Goal: Transaction & Acquisition: Purchase product/service

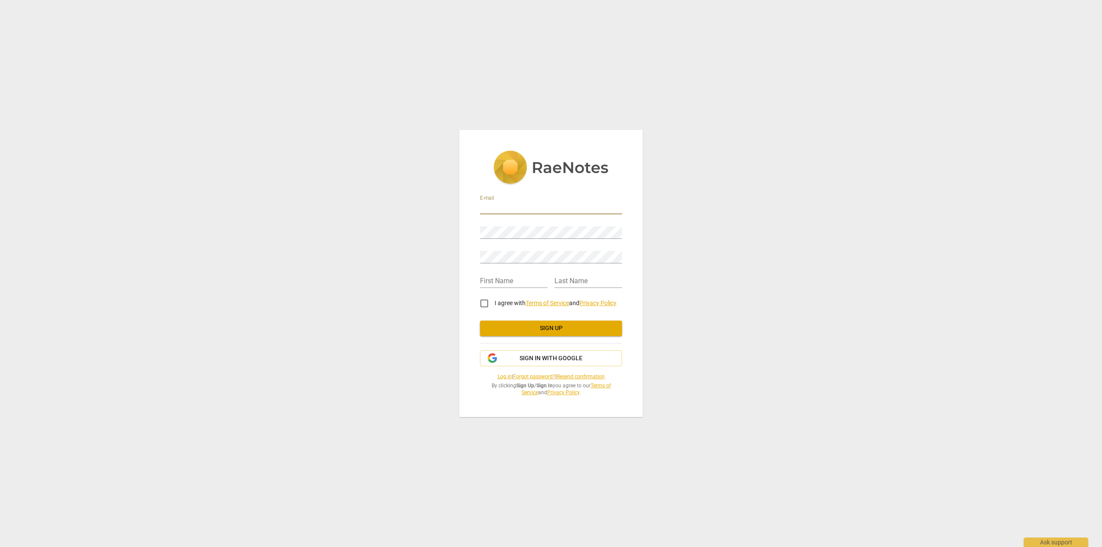
click at [514, 207] on input "email" at bounding box center [551, 208] width 142 height 12
type input "christian.deboeck"
click at [461, 231] on div "E-mail christian.deboeck Password Retype Password First Name Last Name I agree …" at bounding box center [550, 273] width 183 height 287
type input "[DEMOGRAPHIC_DATA]"
type input "De Boeck"
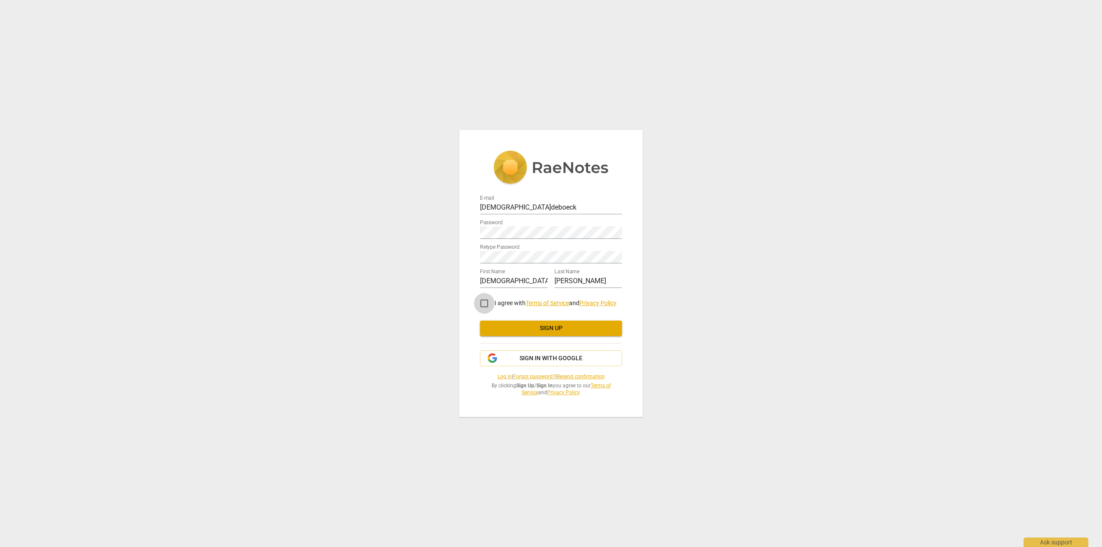
drag, startPoint x: 487, startPoint y: 303, endPoint x: 490, endPoint y: 315, distance: 12.1
click at [487, 303] on input "I agree with Terms of Service and Privacy Policy" at bounding box center [484, 303] width 21 height 21
checkbox input "true"
click at [556, 204] on input "christian.deboeck" at bounding box center [551, 208] width 142 height 12
type input "christian.deboeck@synergit.be"
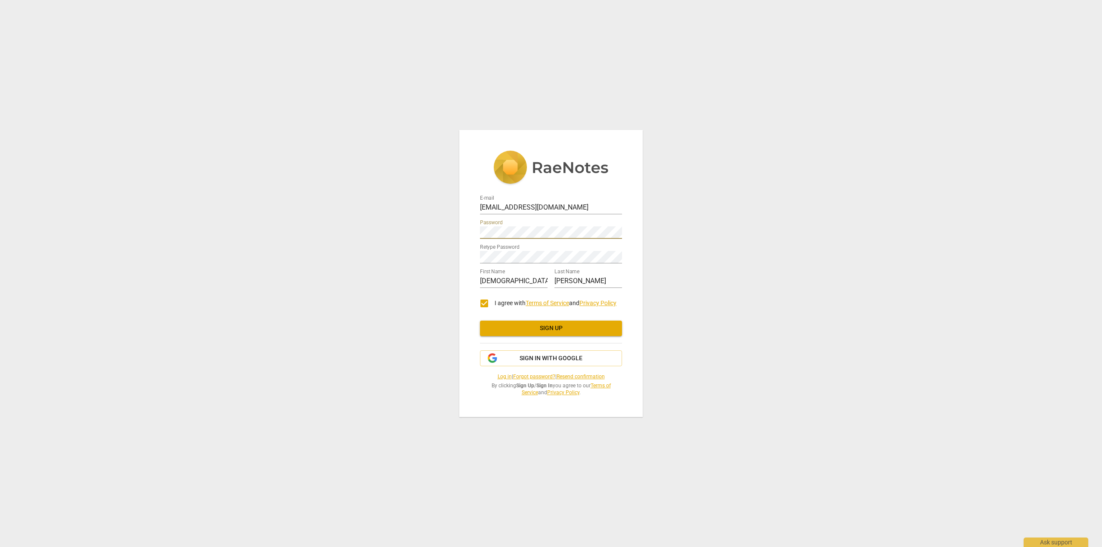
click at [352, 241] on div "E-mail christian.deboeck@synergit.be Password Retype Password First Name Christ…" at bounding box center [551, 273] width 1102 height 547
click at [532, 329] on span "Sign up" at bounding box center [551, 328] width 128 height 9
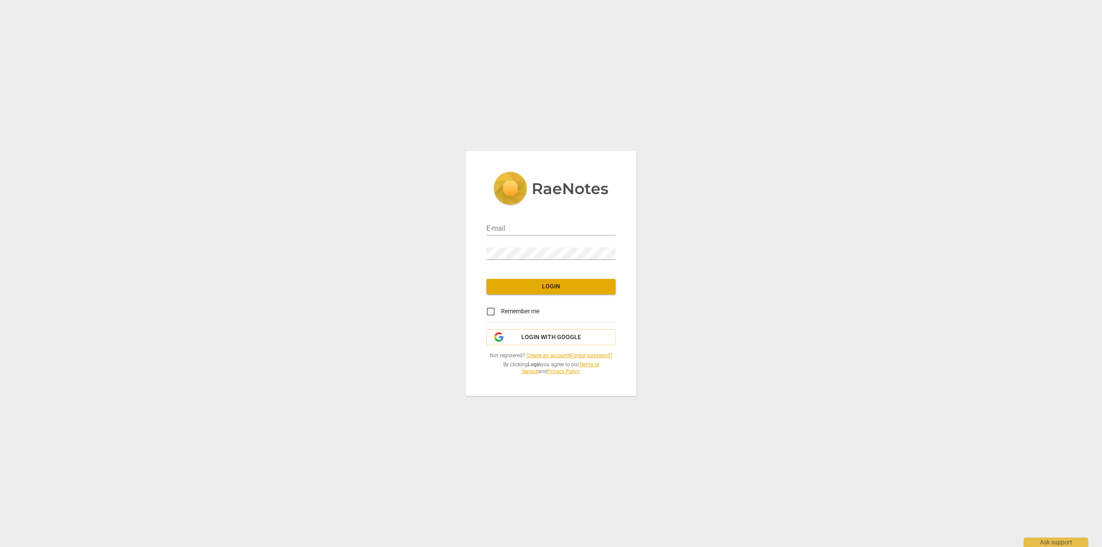
type input "[EMAIL_ADDRESS][DOMAIN_NAME]"
click at [518, 314] on span "Remember me" at bounding box center [520, 311] width 38 height 9
click at [501, 314] on input "Remember me" at bounding box center [490, 311] width 21 height 21
checkbox input "true"
click at [536, 284] on span "Login" at bounding box center [550, 286] width 115 height 9
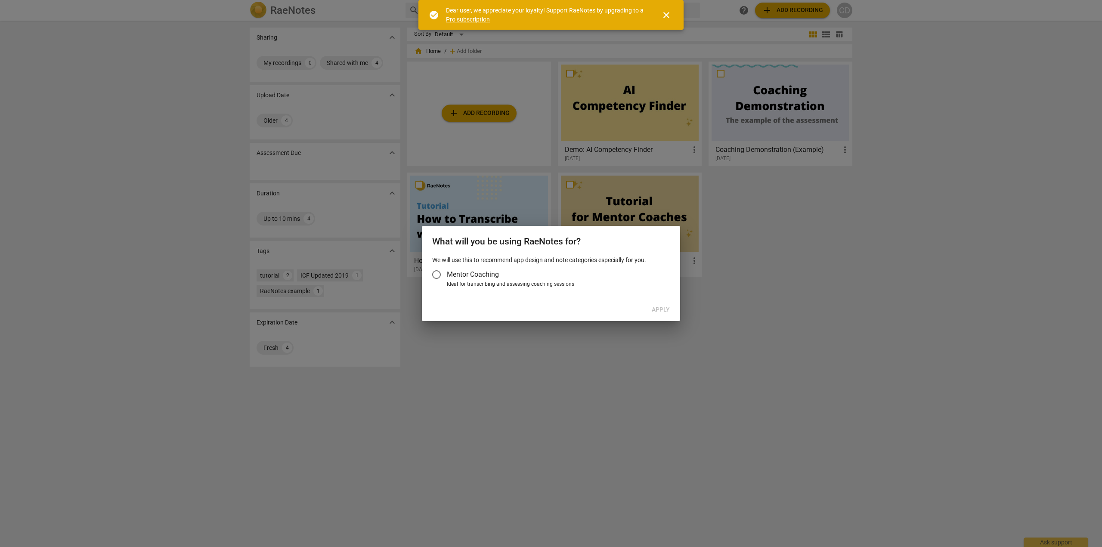
click at [488, 276] on span "Mentor Coaching" at bounding box center [473, 274] width 52 height 10
click at [447, 276] on input "Mentor Coaching" at bounding box center [436, 274] width 21 height 21
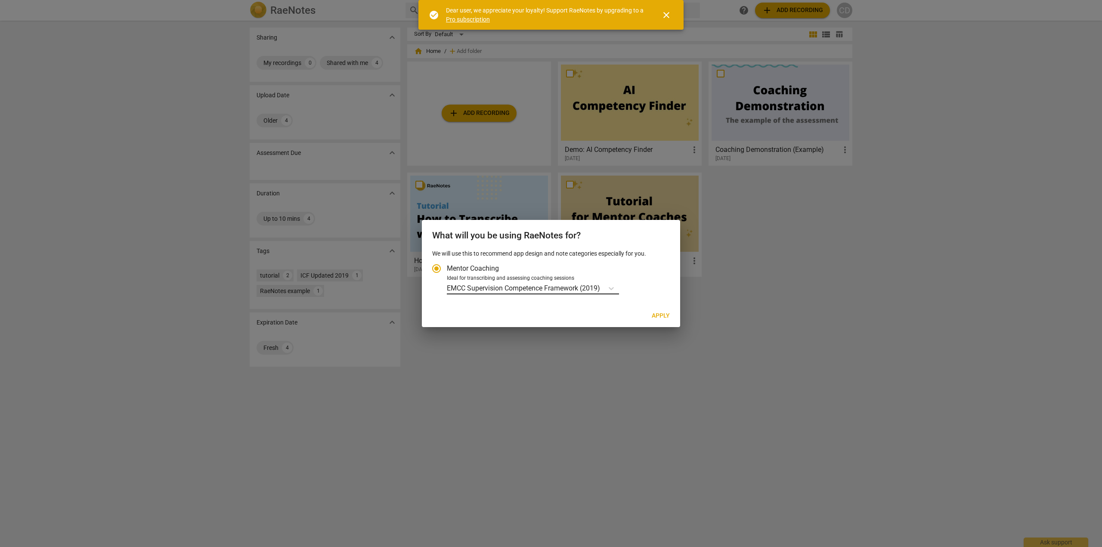
click at [537, 287] on p "EMCC Supervision Competence Framework (2019)" at bounding box center [523, 288] width 153 height 10
click at [0, 0] on input "Ideal for transcribing and assessing coaching sessions EMCC Supervision Compete…" at bounding box center [0, 0] width 0 height 0
click at [470, 288] on p "EMCC Supervision Competence Framework (2019)" at bounding box center [523, 288] width 153 height 10
click at [0, 0] on input "Ideal for transcribing and assessing coaching sessions option EMCC Supervision …" at bounding box center [0, 0] width 0 height 0
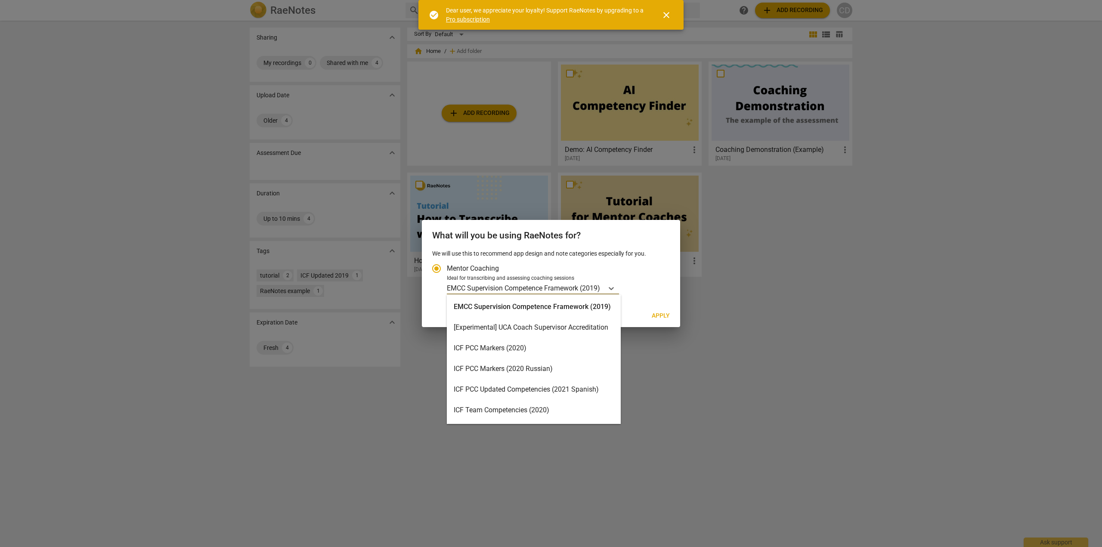
click at [490, 345] on div "ICF PCC Markers (2020)" at bounding box center [534, 348] width 174 height 21
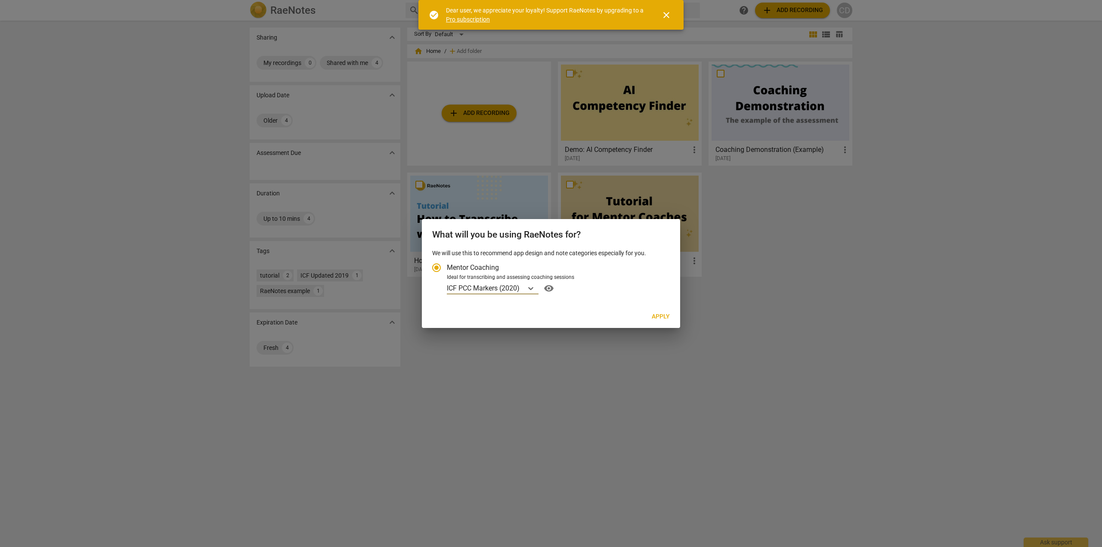
click at [660, 318] on span "Apply" at bounding box center [661, 316] width 18 height 9
radio input "false"
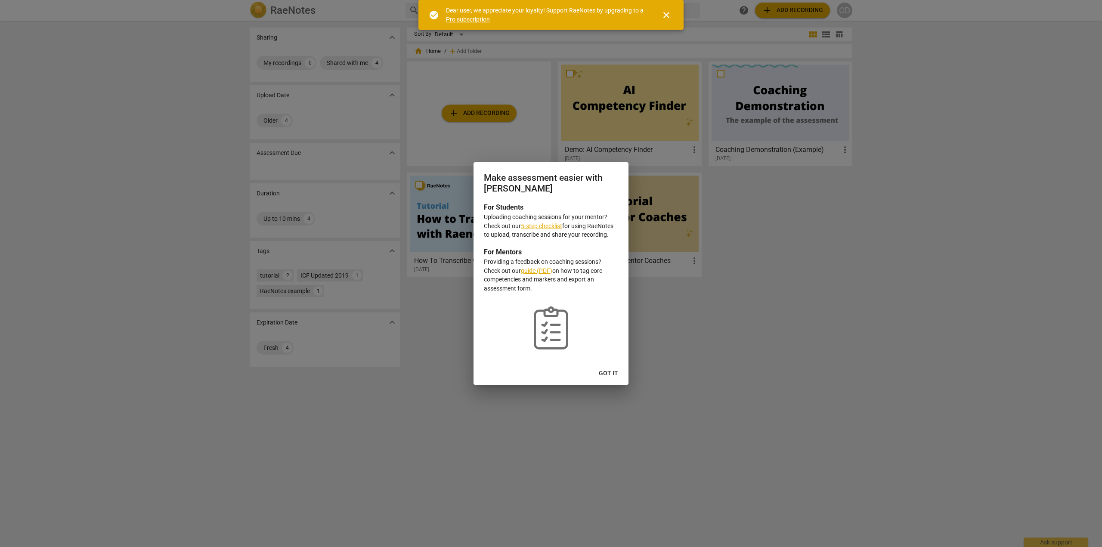
click at [604, 374] on span "Got it" at bounding box center [608, 373] width 19 height 9
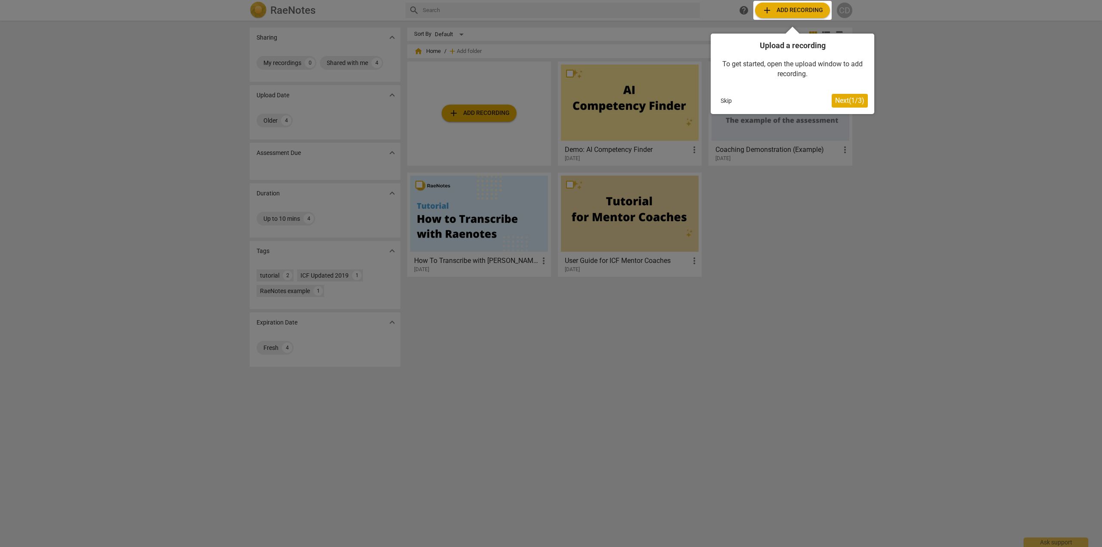
click at [776, 11] on div at bounding box center [792, 10] width 78 height 19
click at [844, 100] on span "Next ( 1 / 3 )" at bounding box center [849, 100] width 29 height 8
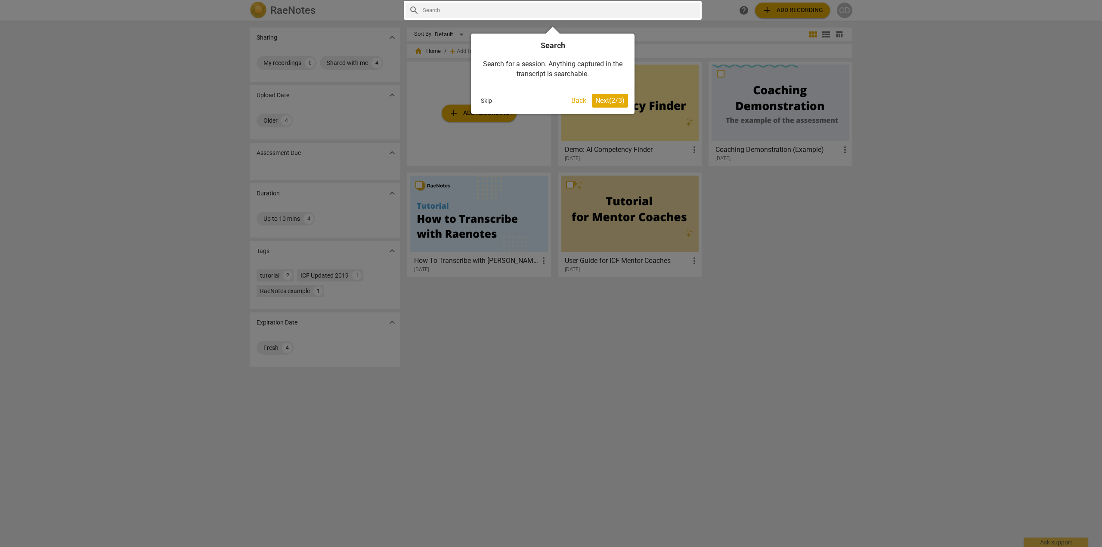
click at [624, 97] on span "Next ( 2 / 3 )" at bounding box center [609, 100] width 29 height 8
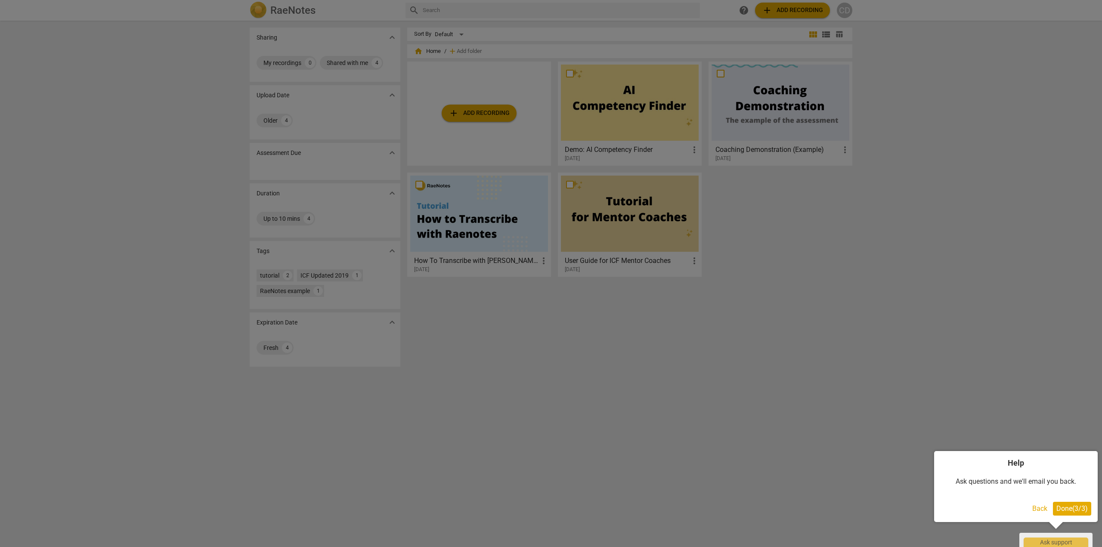
click at [1066, 507] on span "Done ( 3 / 3 )" at bounding box center [1071, 508] width 31 height 8
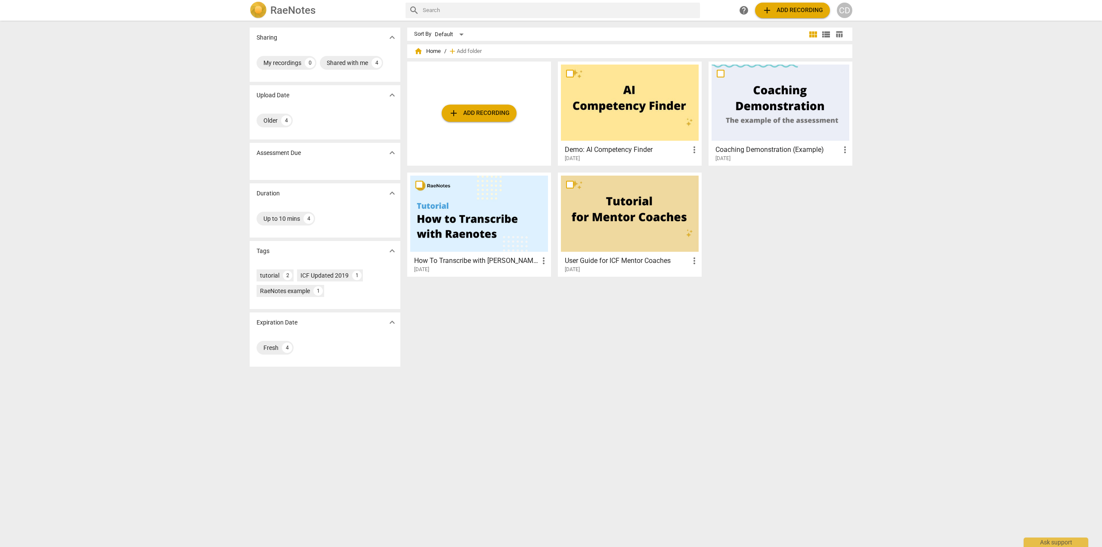
click at [493, 115] on span "add Add recording" at bounding box center [478, 113] width 61 height 10
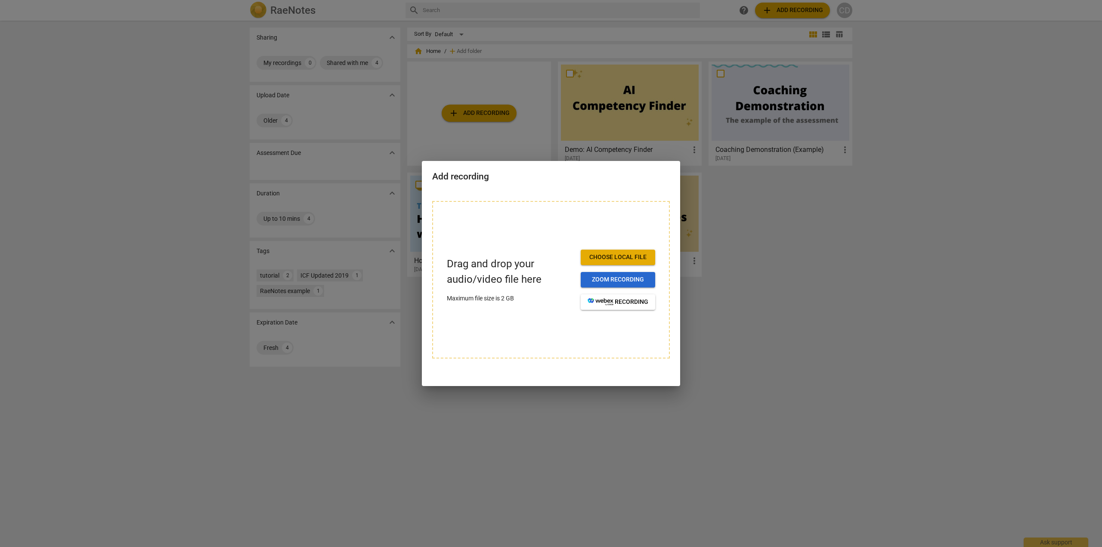
click at [628, 278] on span "Zoom recording" at bounding box center [617, 279] width 61 height 9
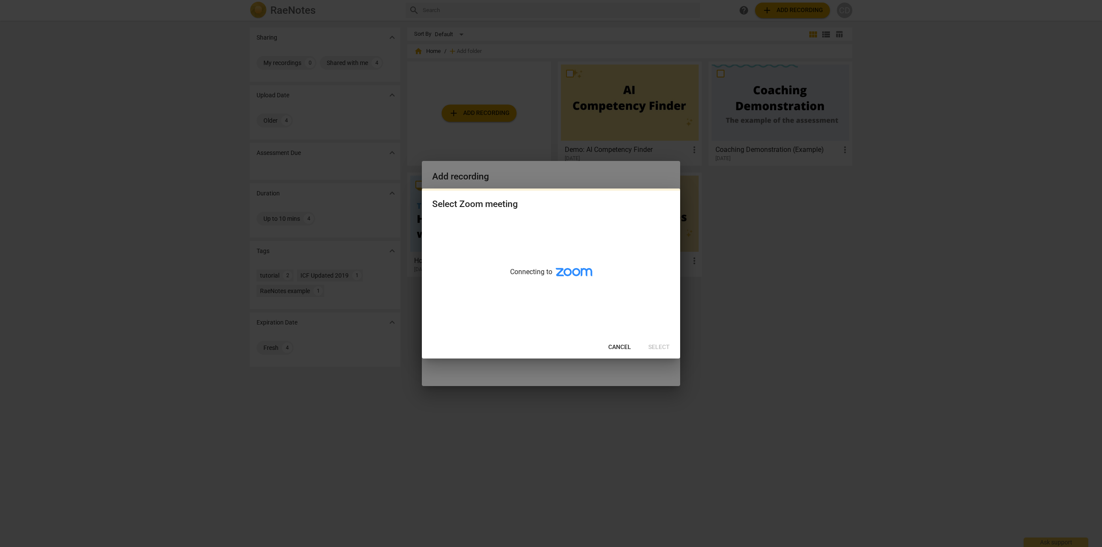
click at [614, 346] on span "Cancel" at bounding box center [619, 347] width 23 height 9
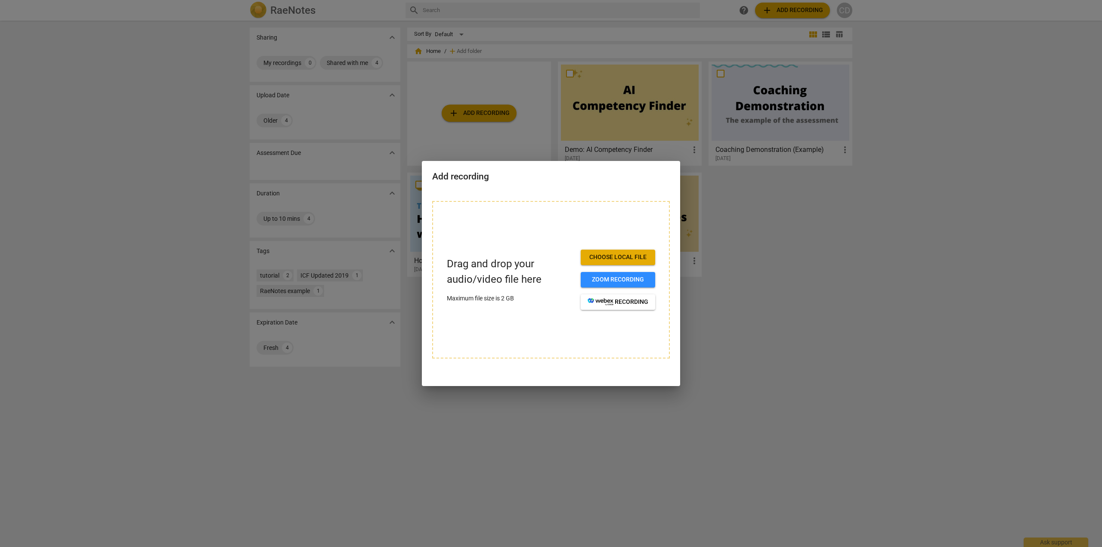
click at [522, 521] on div at bounding box center [551, 273] width 1102 height 547
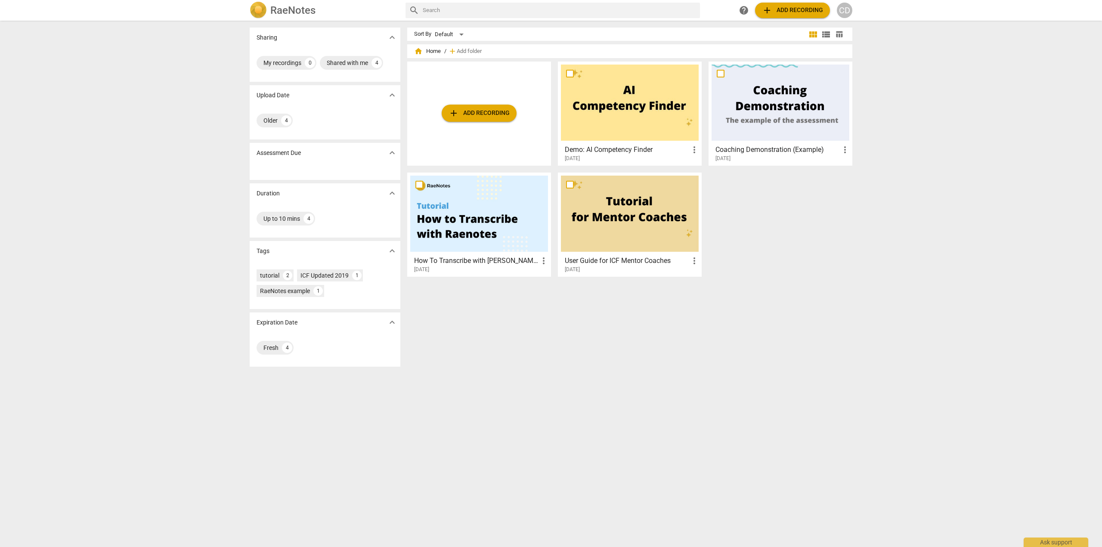
click at [510, 402] on div "Sort By Default view_module view_list table_chart home Home / add Add folder ad…" at bounding box center [633, 284] width 452 height 513
click at [485, 112] on span "add Add recording" at bounding box center [478, 113] width 61 height 10
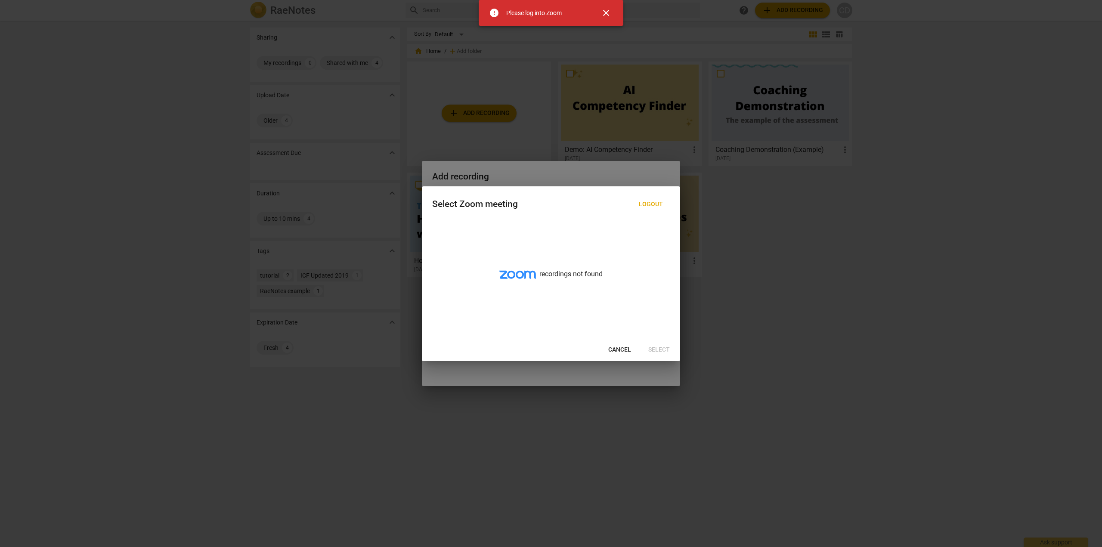
click at [608, 15] on span "close" at bounding box center [606, 13] width 10 height 10
click at [620, 348] on span "Cancel" at bounding box center [619, 350] width 23 height 9
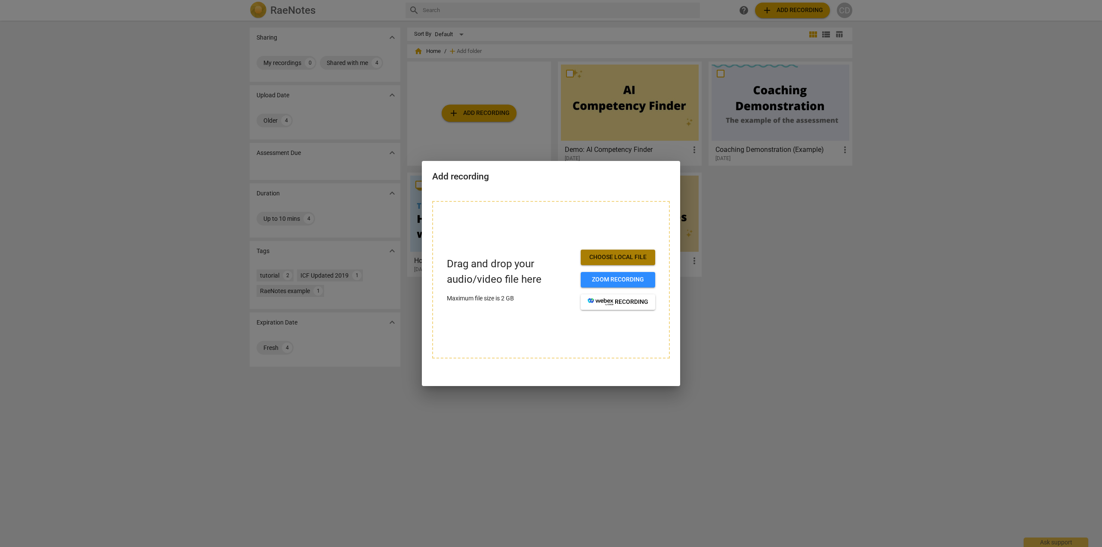
click at [605, 257] on span "Choose local file" at bounding box center [617, 257] width 61 height 9
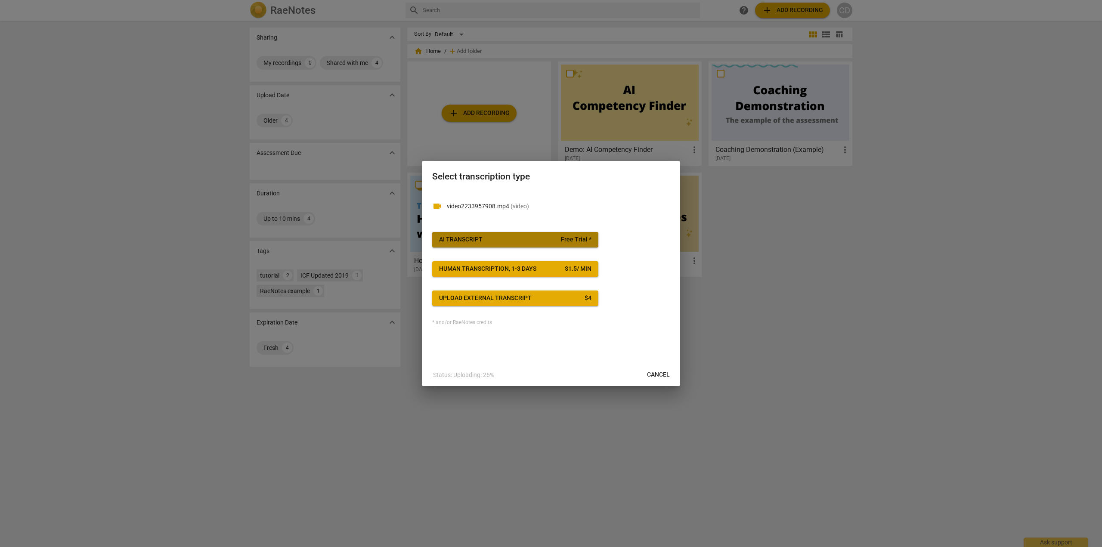
click at [517, 241] on span "AI Transcript Free Trial *" at bounding box center [515, 239] width 152 height 9
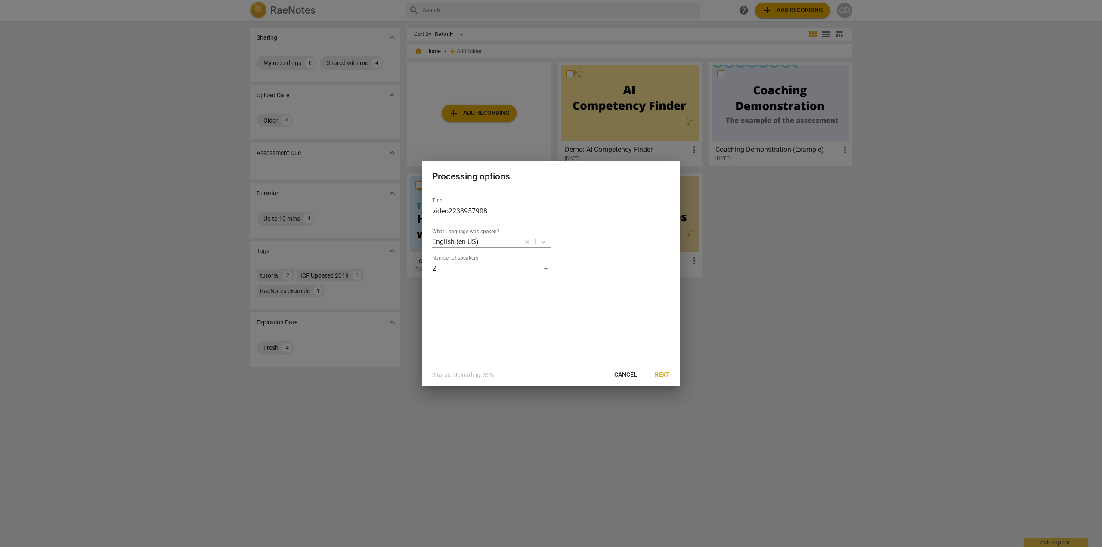
click at [668, 376] on span "Next" at bounding box center [661, 375] width 15 height 9
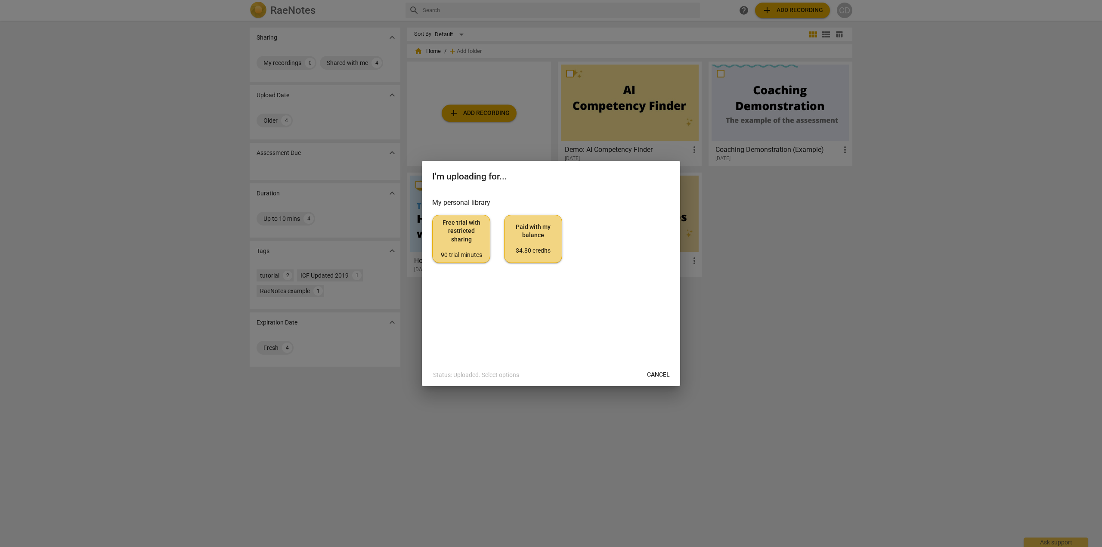
click at [477, 241] on span "Free trial with restricted sharing 90 trial minutes" at bounding box center [460, 239] width 43 height 40
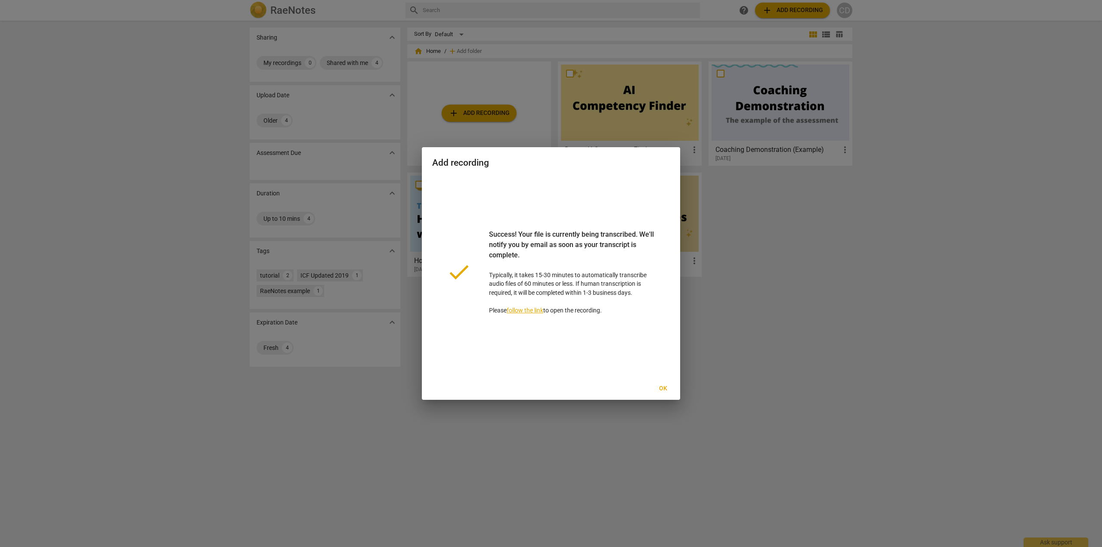
click at [659, 383] on button "Ok" at bounding box center [663, 388] width 28 height 15
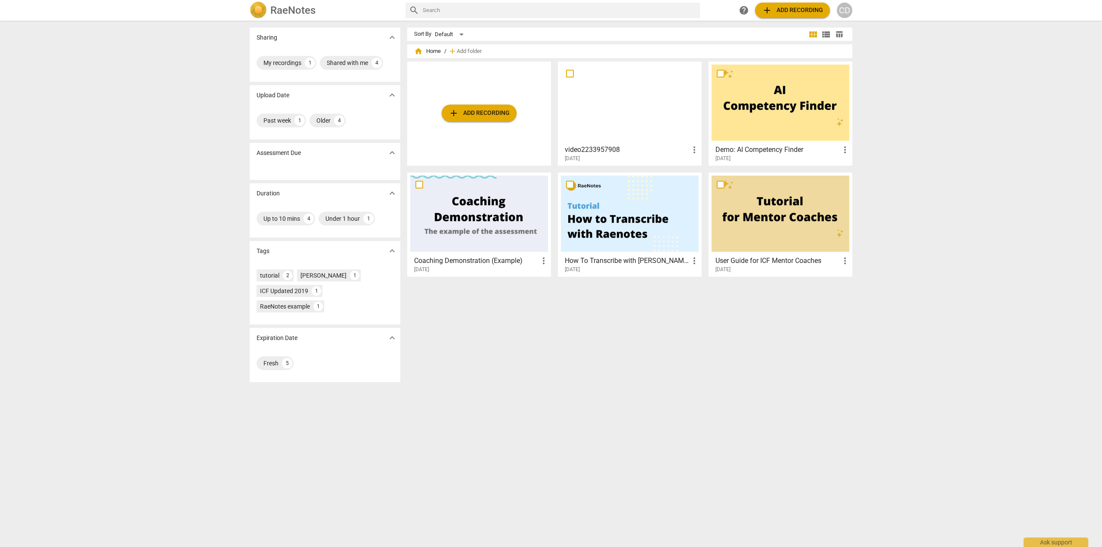
click at [447, 107] on button "add Add recording" at bounding box center [479, 113] width 75 height 17
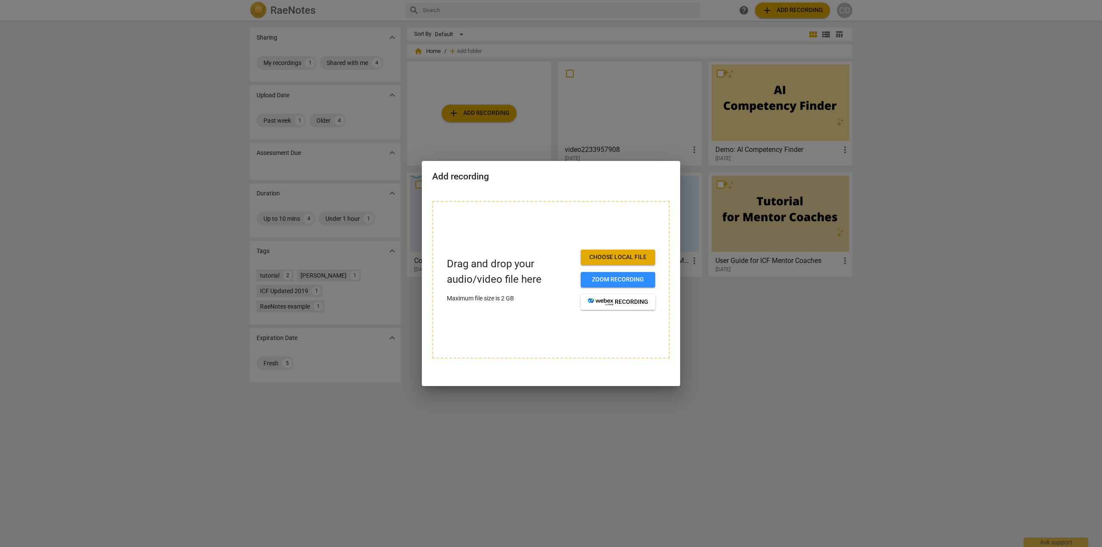
click at [622, 254] on span "Choose local file" at bounding box center [617, 257] width 61 height 9
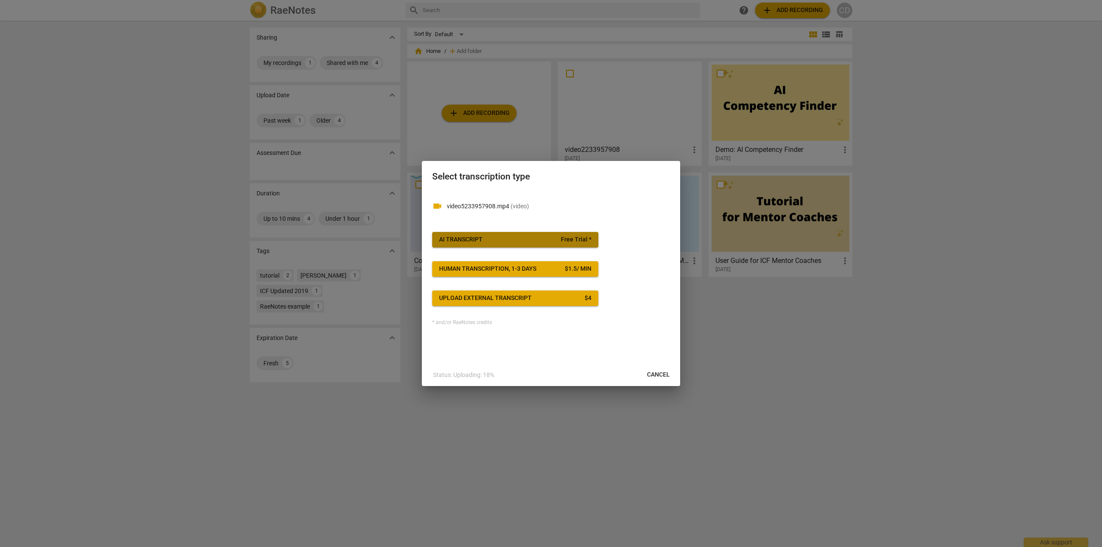
click at [478, 238] on div "AI Transcript" at bounding box center [460, 239] width 43 height 9
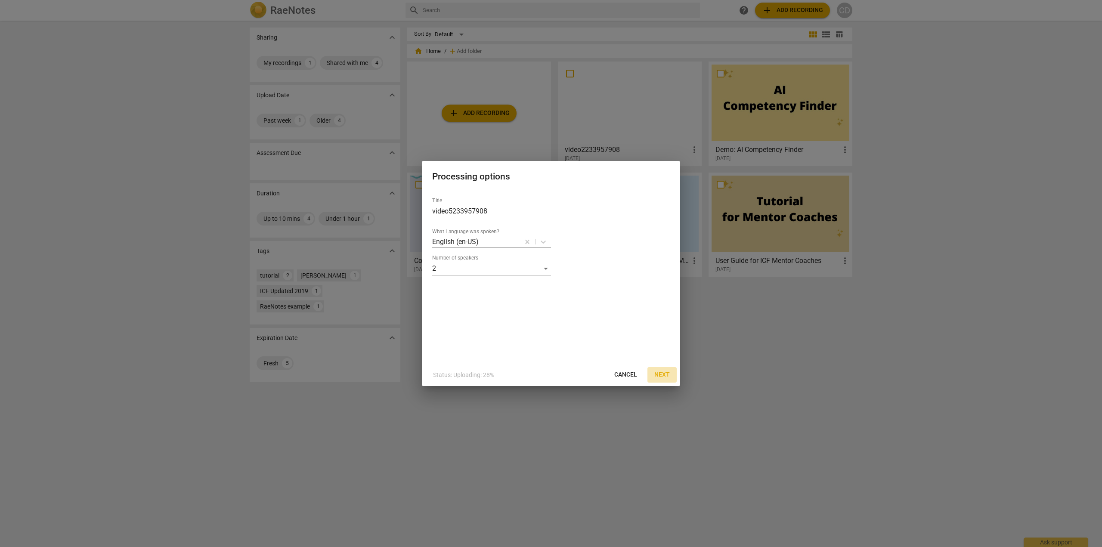
click at [669, 373] on span "Next" at bounding box center [661, 375] width 15 height 9
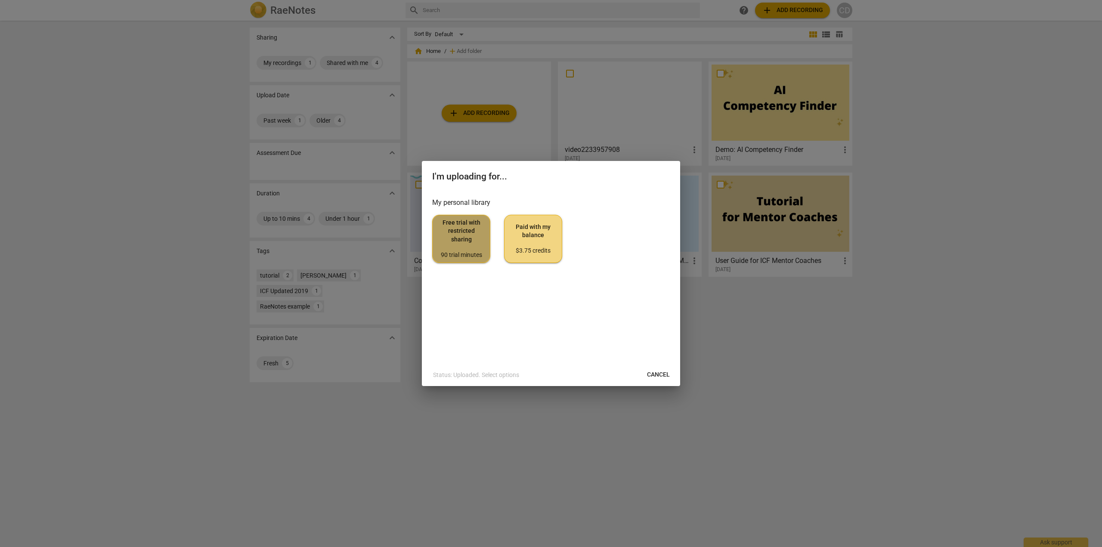
click at [468, 251] on div "90 trial minutes" at bounding box center [460, 255] width 43 height 9
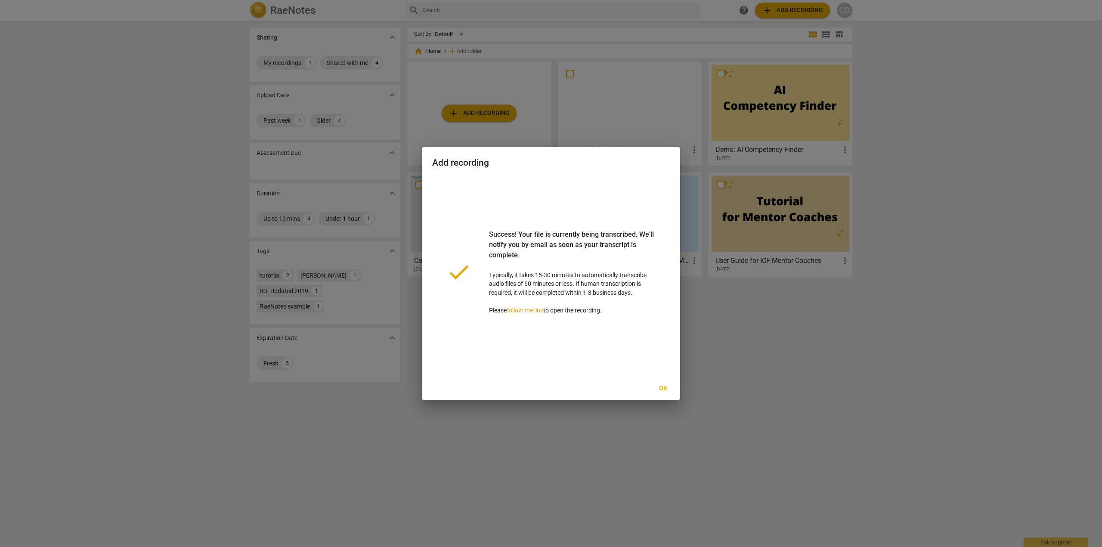
click at [659, 389] on span "Ok" at bounding box center [663, 388] width 14 height 9
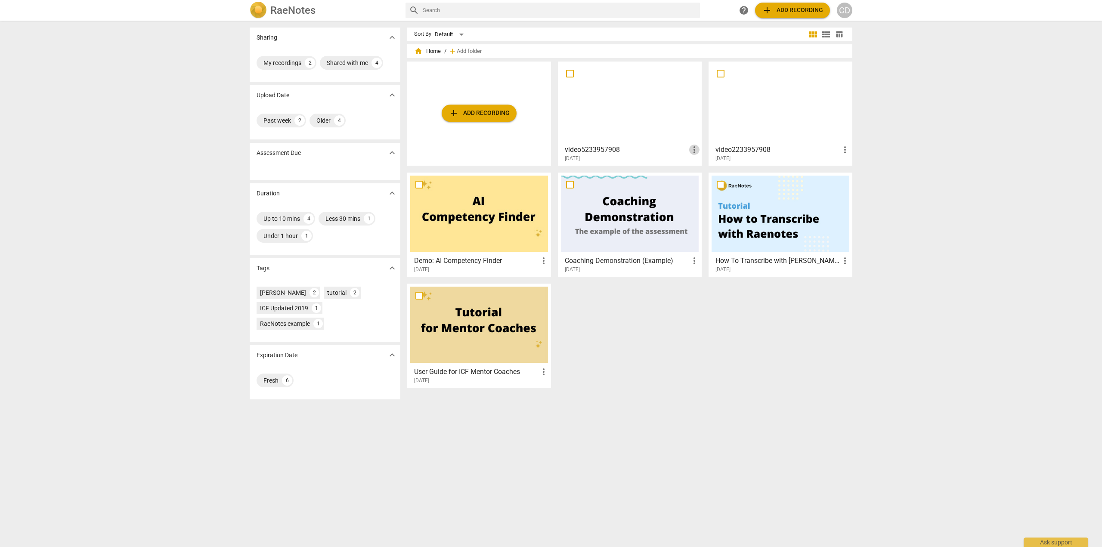
click at [695, 146] on span "more_vert" at bounding box center [694, 150] width 10 height 10
click at [752, 97] on div at bounding box center [551, 273] width 1102 height 547
click at [281, 219] on div "Up to 10 mins" at bounding box center [281, 218] width 37 height 9
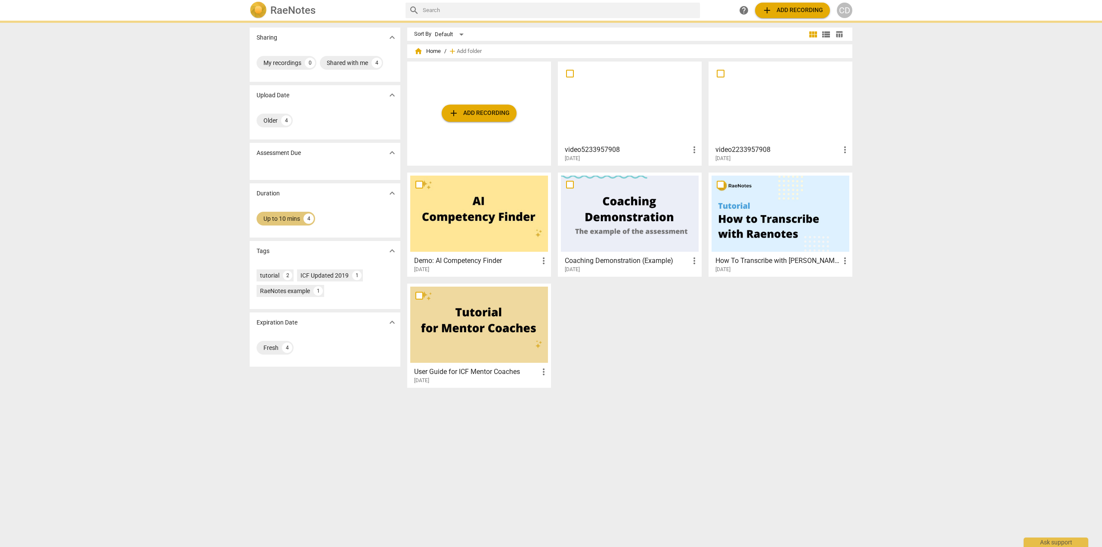
click at [281, 219] on div "Up to 10 mins" at bounding box center [281, 218] width 37 height 9
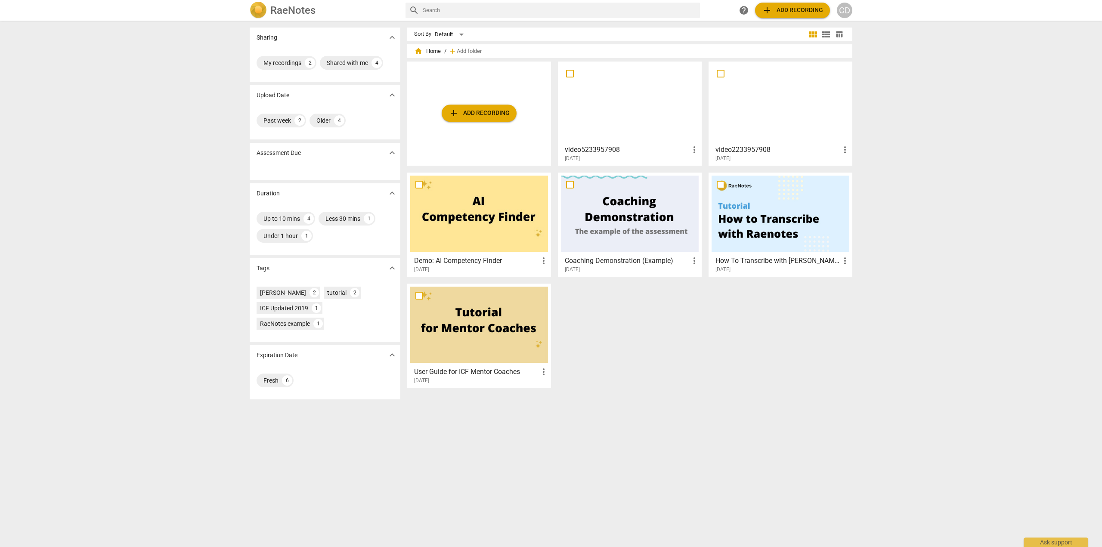
click at [288, 152] on p "Assessment Due" at bounding box center [279, 152] width 44 height 9
click at [290, 60] on div "My recordings" at bounding box center [282, 63] width 38 height 9
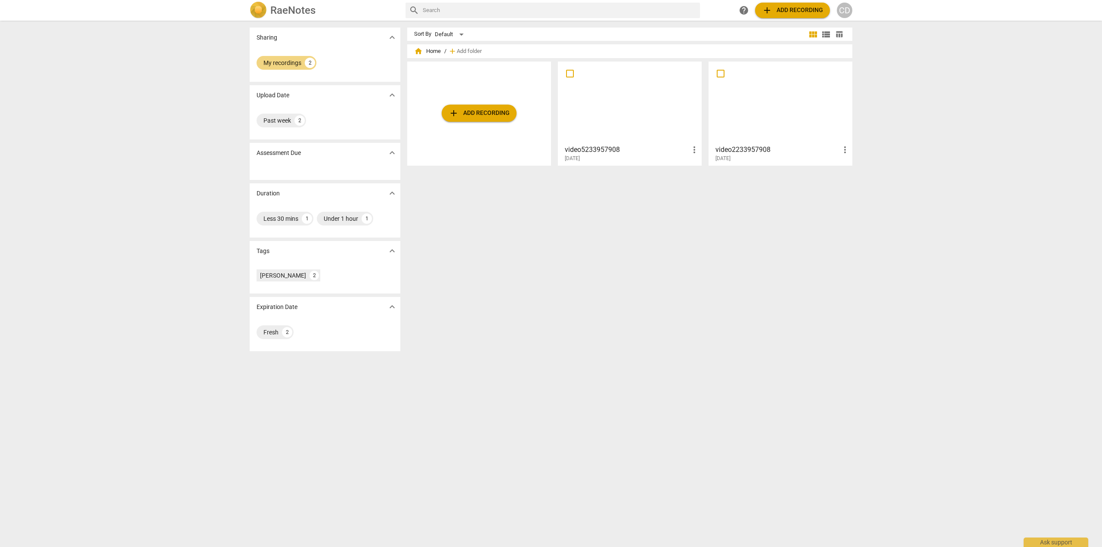
click at [609, 107] on div at bounding box center [630, 103] width 138 height 76
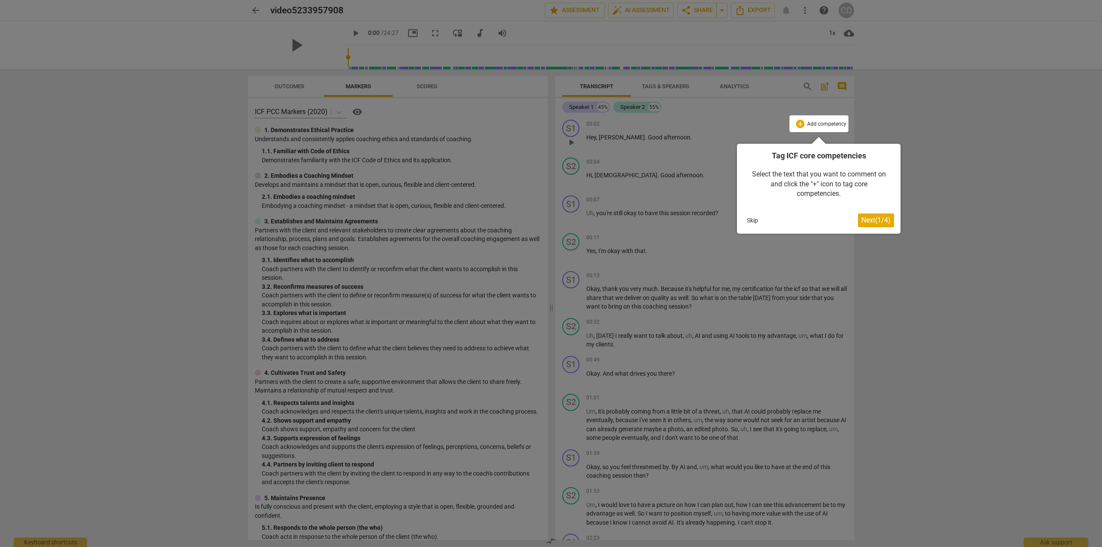
click at [875, 216] on span "Next ( 1 / 4 )" at bounding box center [875, 220] width 29 height 8
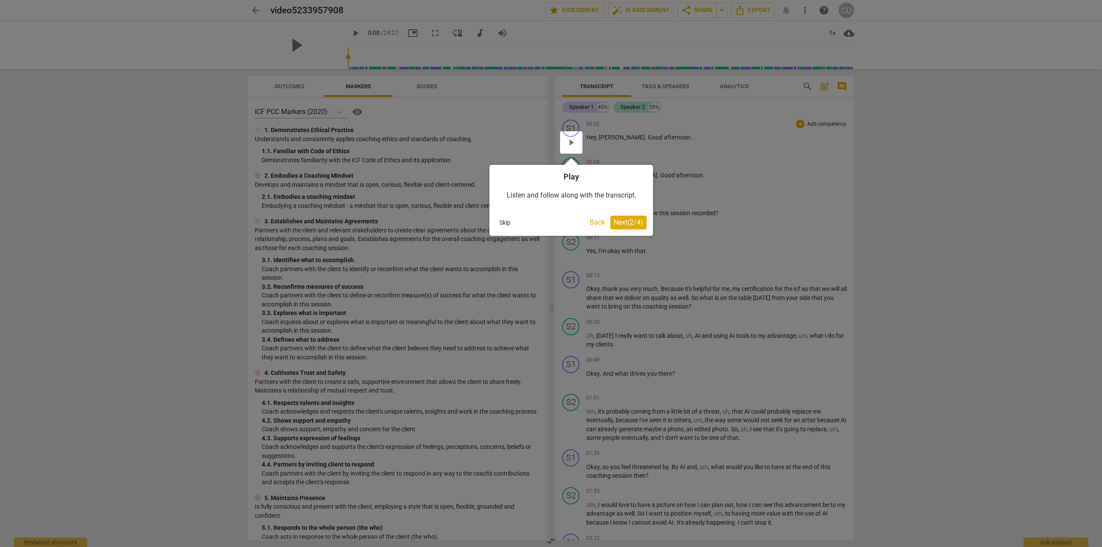
click at [619, 221] on span "Next ( 2 / 4 )" at bounding box center [628, 222] width 29 height 8
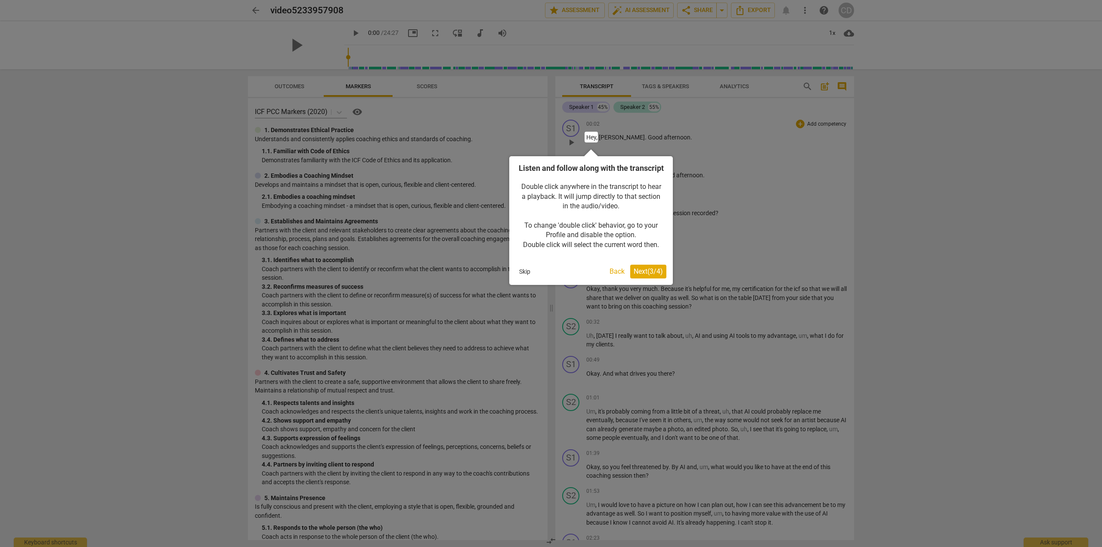
click at [636, 275] on span "Next ( 3 / 4 )" at bounding box center [648, 271] width 29 height 8
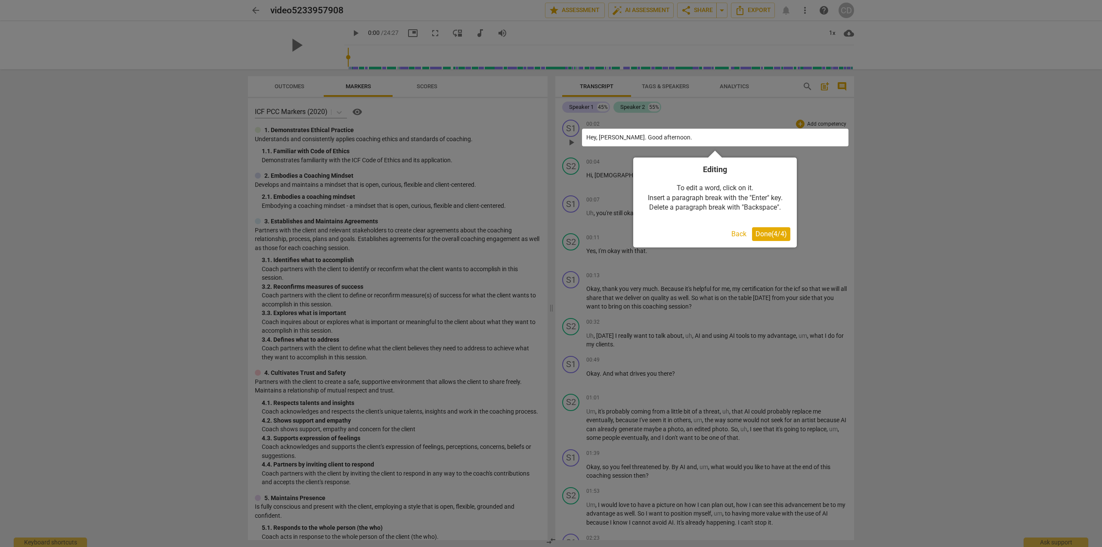
click at [773, 238] on span "Done ( 4 / 4 )" at bounding box center [770, 234] width 31 height 8
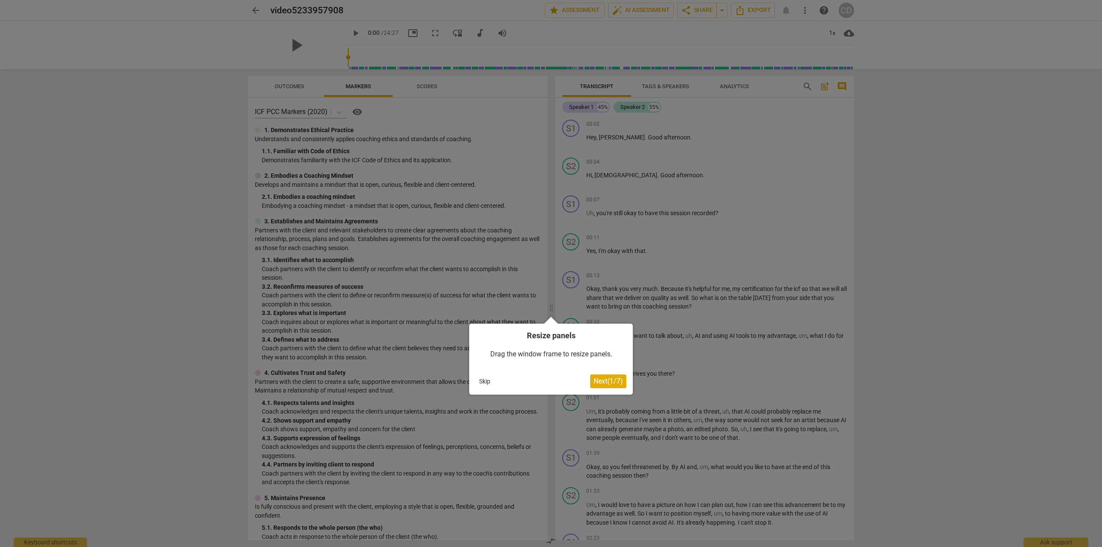
click at [609, 381] on span "Next ( 1 / 7 )" at bounding box center [608, 381] width 29 height 8
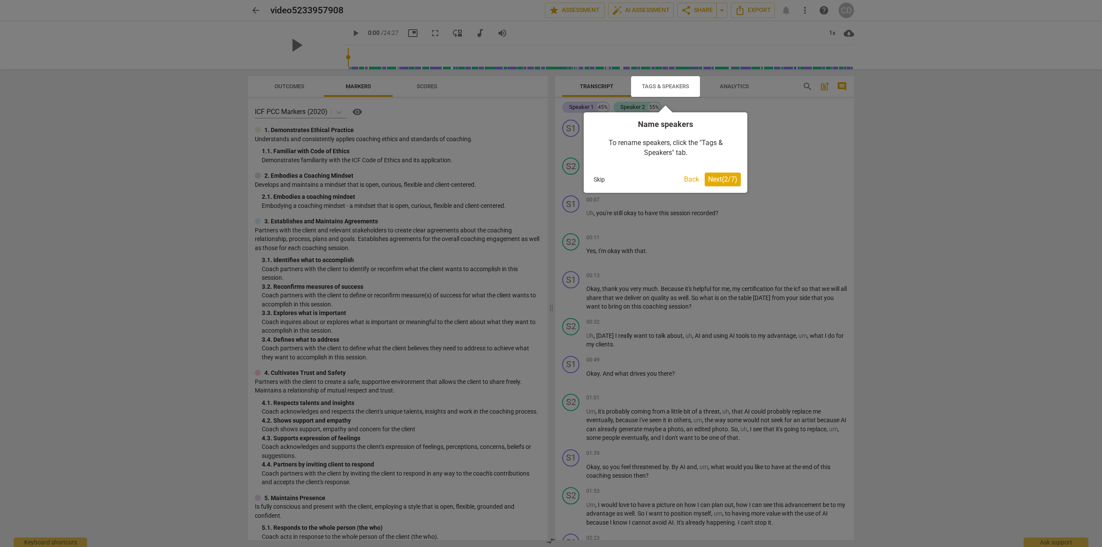
click at [727, 181] on span "Next ( 2 / 7 )" at bounding box center [722, 179] width 29 height 8
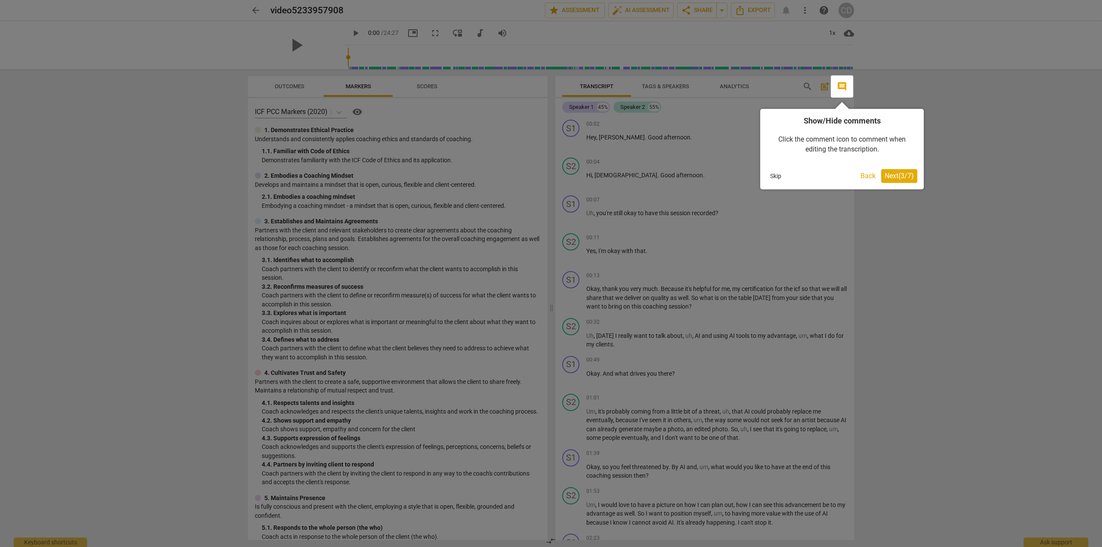
click at [890, 175] on span "Next ( 3 / 7 )" at bounding box center [898, 176] width 29 height 8
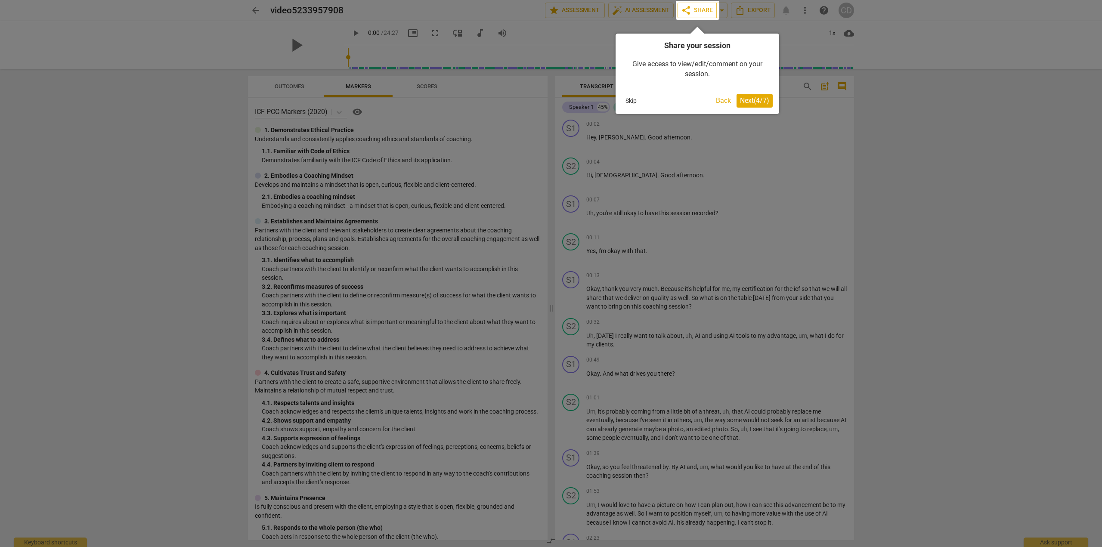
click at [751, 98] on span "Next ( 4 / 7 )" at bounding box center [754, 100] width 29 height 8
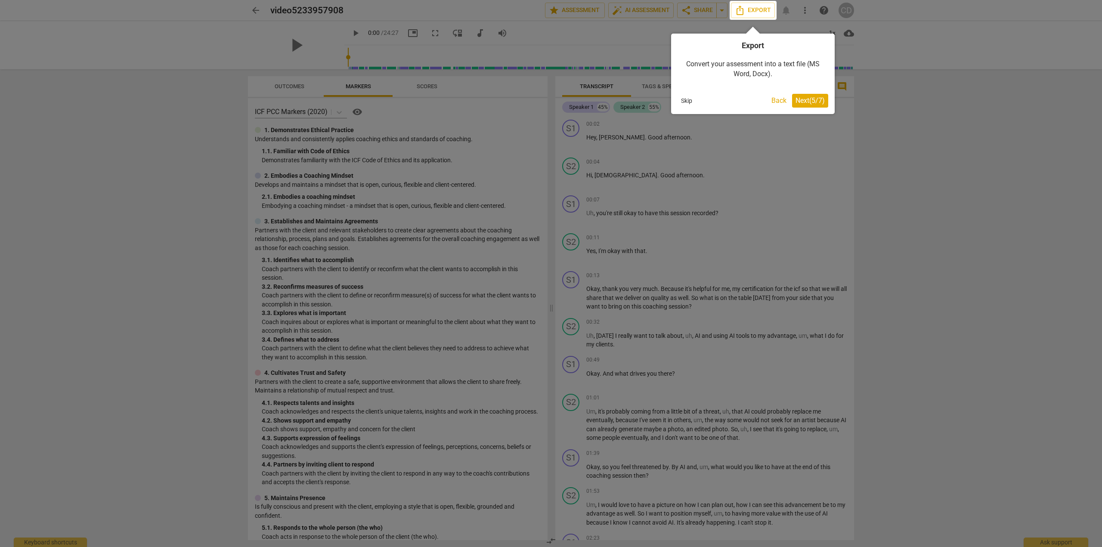
click at [805, 97] on span "Next ( 5 / 7 )" at bounding box center [809, 100] width 29 height 8
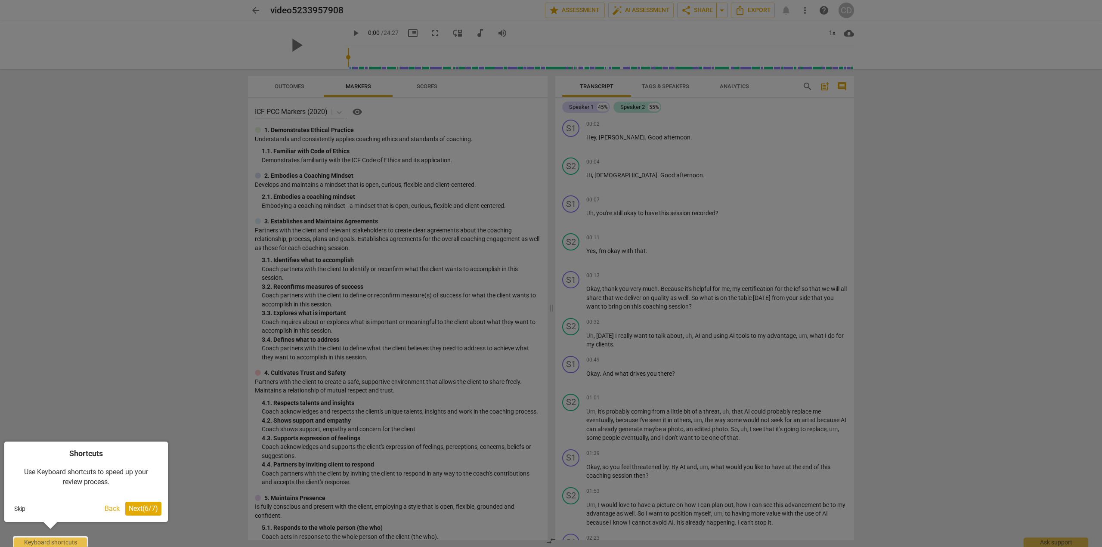
click at [157, 504] on button "Next ( 6 / 7 )" at bounding box center [143, 509] width 36 height 14
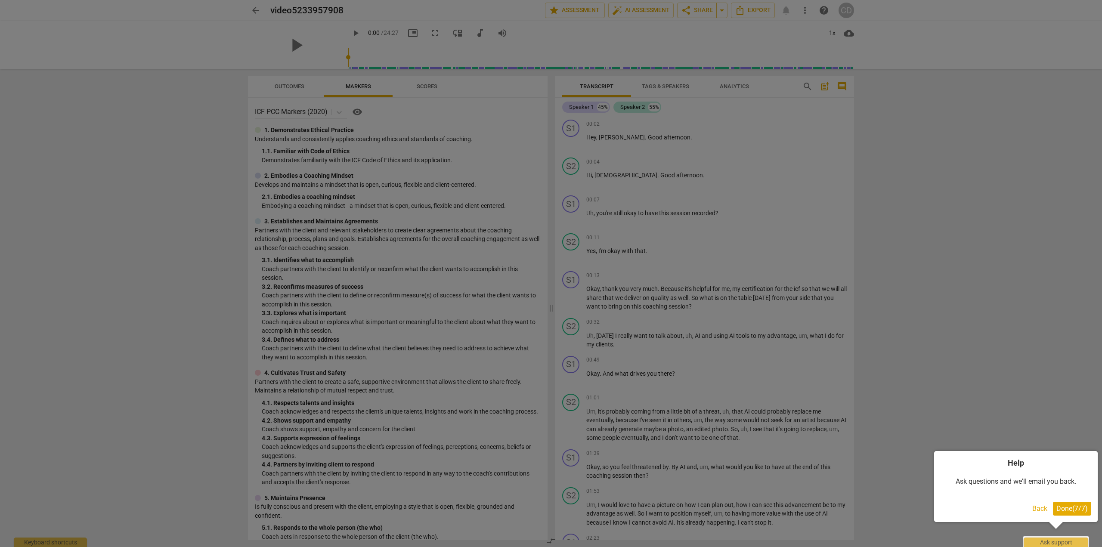
click at [1070, 507] on span "Done ( 7 / 7 )" at bounding box center [1071, 508] width 31 height 8
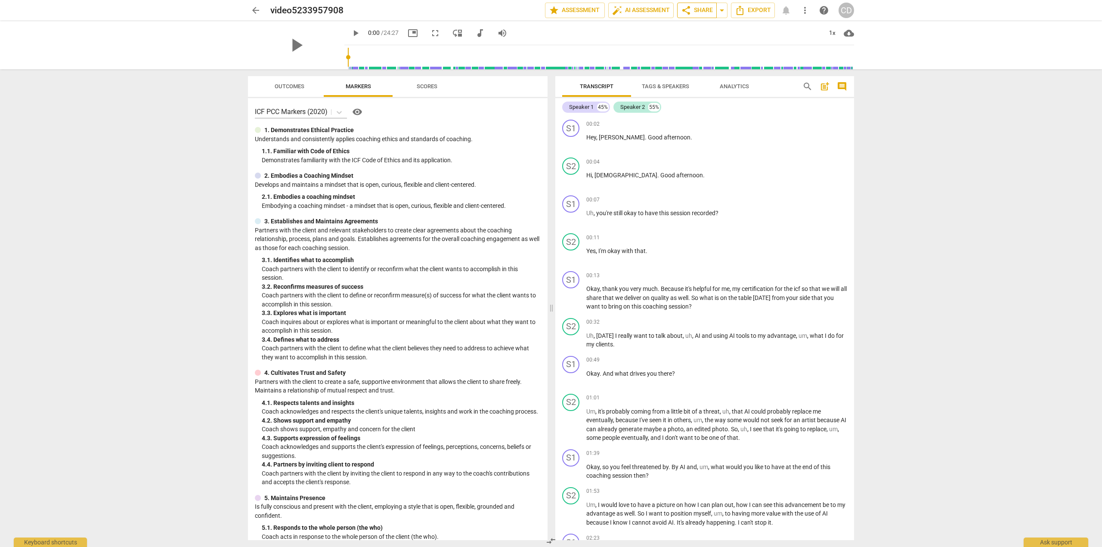
click at [695, 11] on span "share Share" at bounding box center [697, 10] width 32 height 10
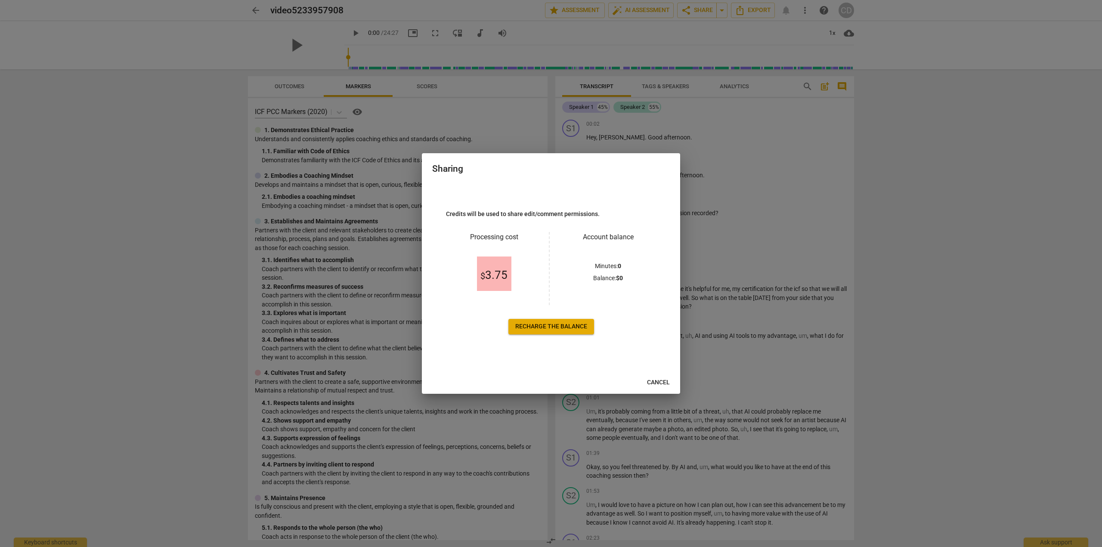
click at [557, 325] on span "Recharge the balance" at bounding box center [551, 326] width 72 height 9
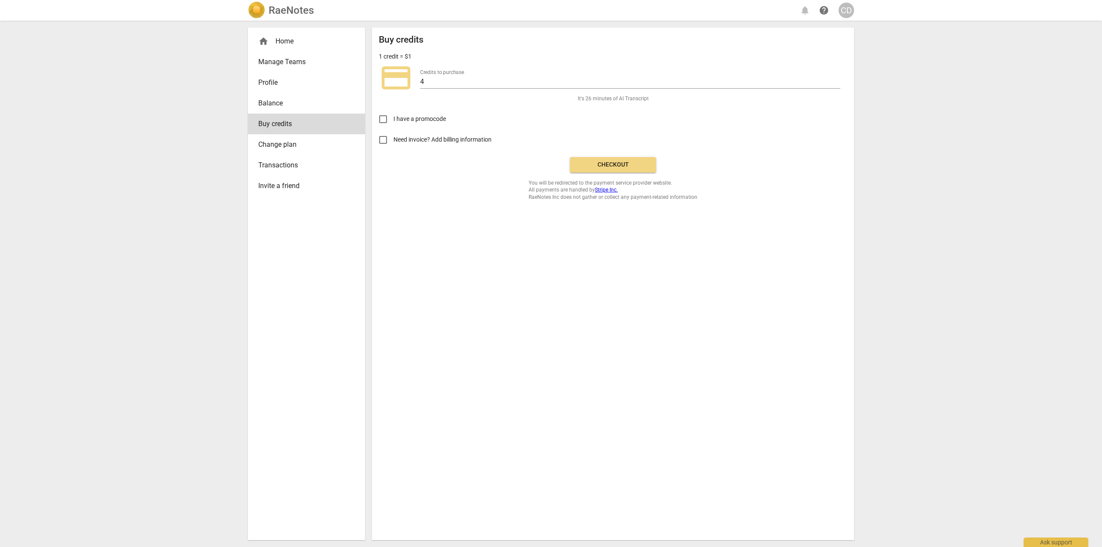
click at [382, 139] on input "Need invoice? Add billing information" at bounding box center [383, 140] width 21 height 21
checkbox input "true"
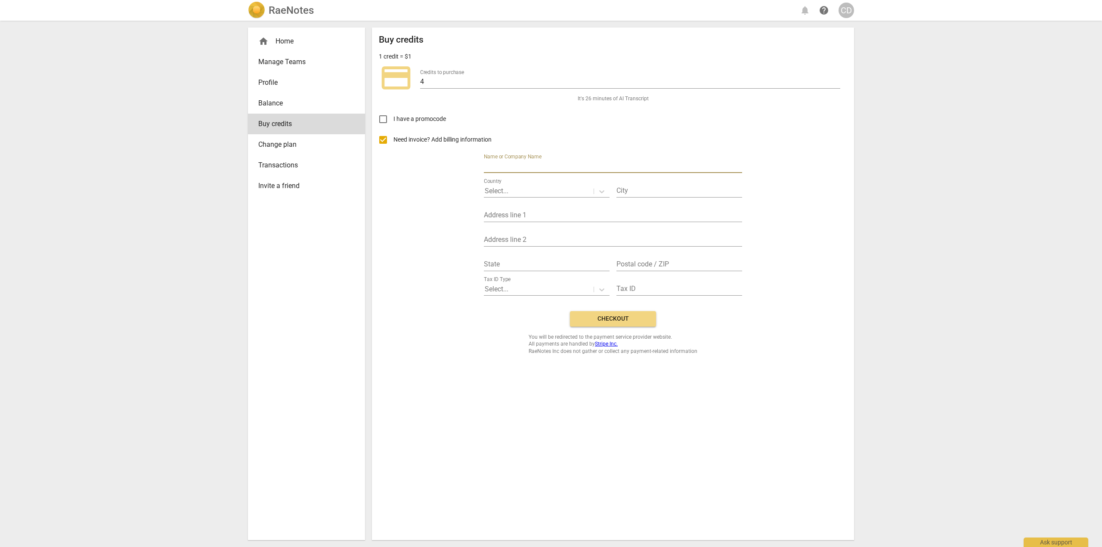
click at [510, 167] on input "text" at bounding box center [613, 167] width 258 height 12
type input "Synergit bvba/sprl"
type input "Sint-Pieters-Leeuw"
type input "Synergit (VAT/BTW BE 0568 522 245)"
type input "J.B. Wautersstraat, 48"
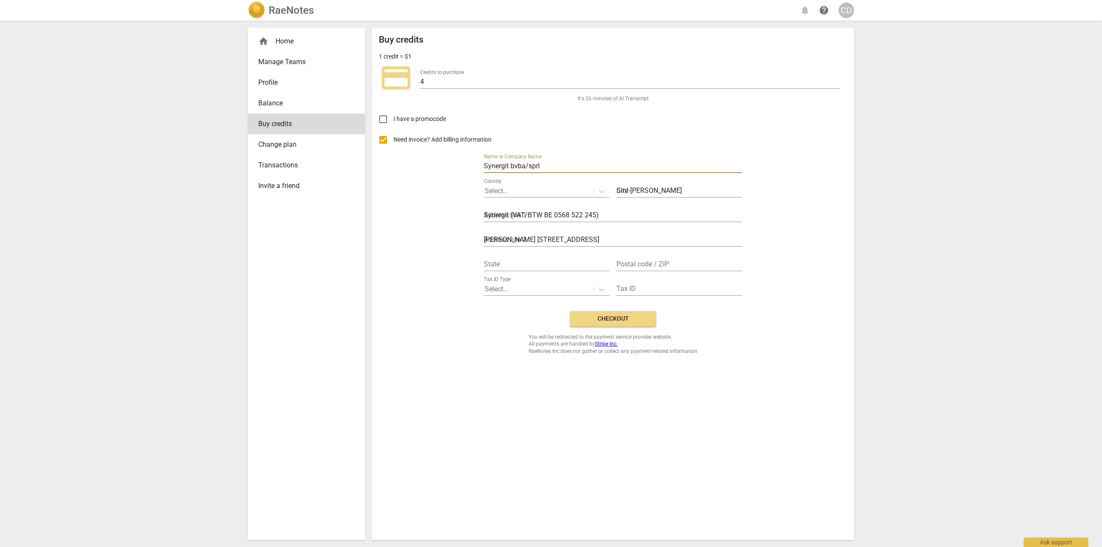
type input "Vlaams-Brabant"
type input "1600"
drag, startPoint x: 544, startPoint y: 166, endPoint x: 507, endPoint y: 167, distance: 37.5
click at [507, 167] on input "Synergit bvba/sprl" at bounding box center [613, 167] width 258 height 12
type input "Synergit"
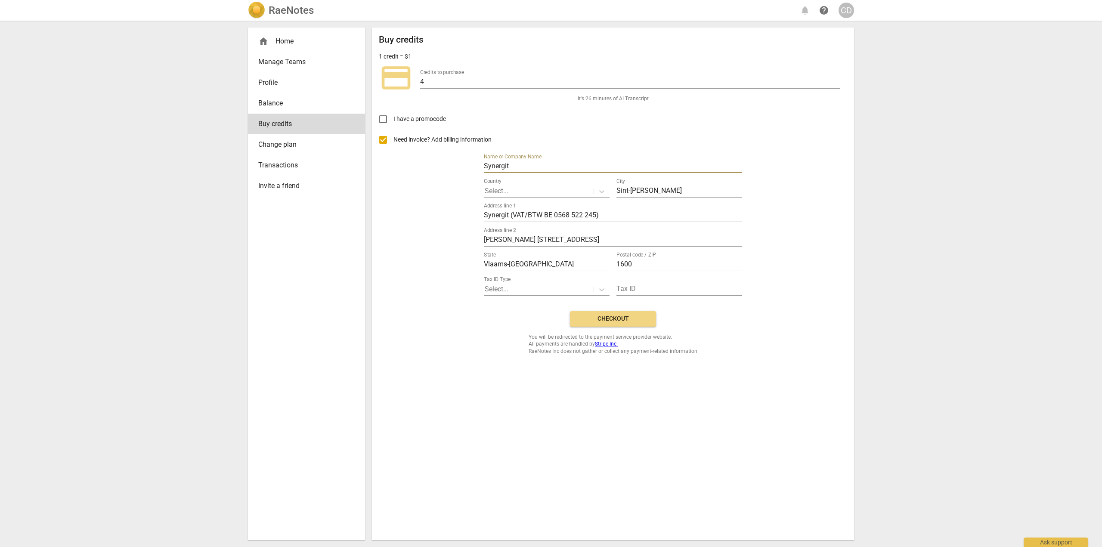
click at [395, 218] on div "Need invoice? Add billing information Name or Company Name Synergit Country Sel…" at bounding box center [613, 217] width 468 height 175
click at [495, 191] on p "Select..." at bounding box center [497, 191] width 24 height 10
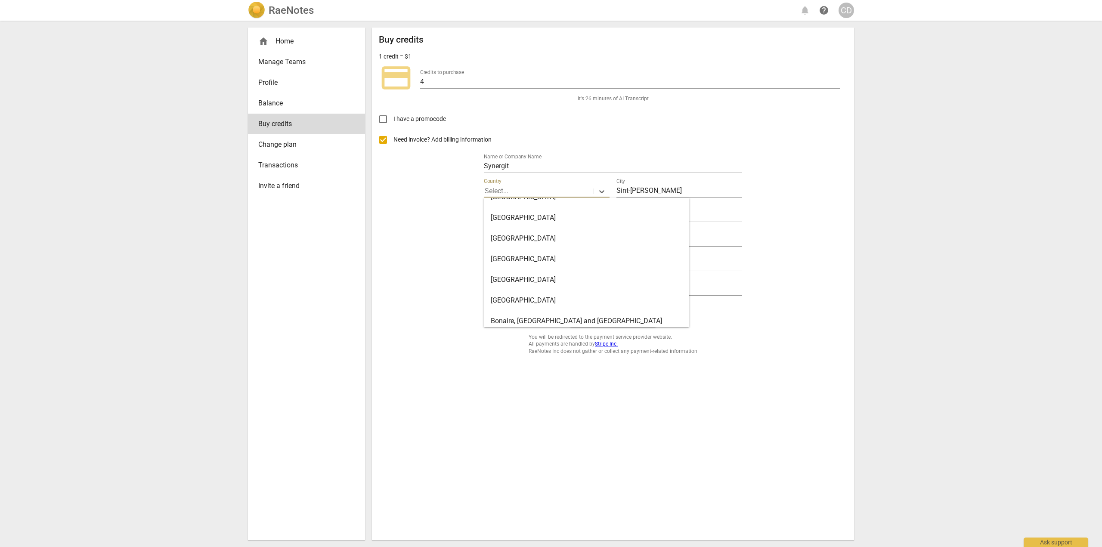
scroll to position [387, 0]
click at [510, 257] on div "Belgium" at bounding box center [586, 256] width 205 height 21
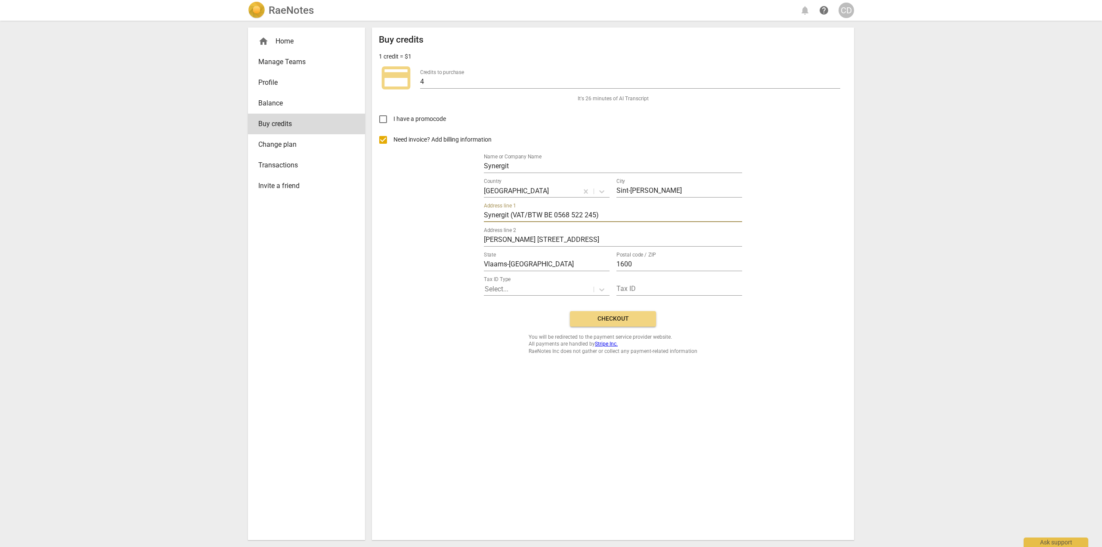
drag, startPoint x: 544, startPoint y: 213, endPoint x: 605, endPoint y: 216, distance: 60.8
click at [605, 216] on input "Synergit (VAT/BTW BE 0568 522 245)" at bounding box center [613, 216] width 258 height 12
click at [490, 289] on p "Select..." at bounding box center [497, 289] width 24 height 10
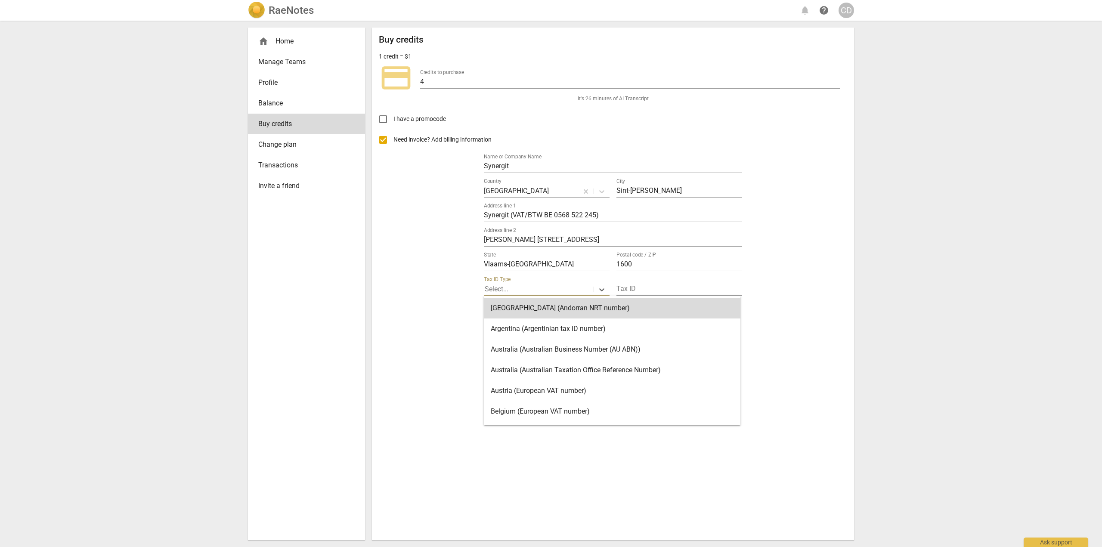
paste input "BE 0568 522 245)"
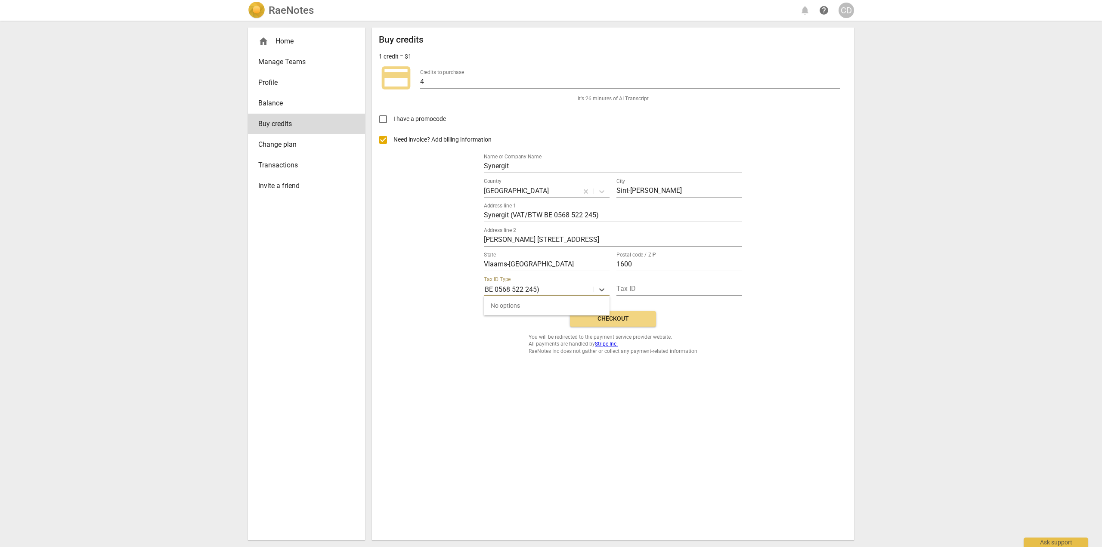
type input "BE 0568 522 245"
drag, startPoint x: 550, startPoint y: 287, endPoint x: 432, endPoint y: 276, distance: 118.4
click at [432, 276] on div "Need invoice? Add billing information Name or Company Name Synergit Country Bel…" at bounding box center [613, 217] width 468 height 175
click at [506, 289] on p "Select..." at bounding box center [497, 289] width 24 height 10
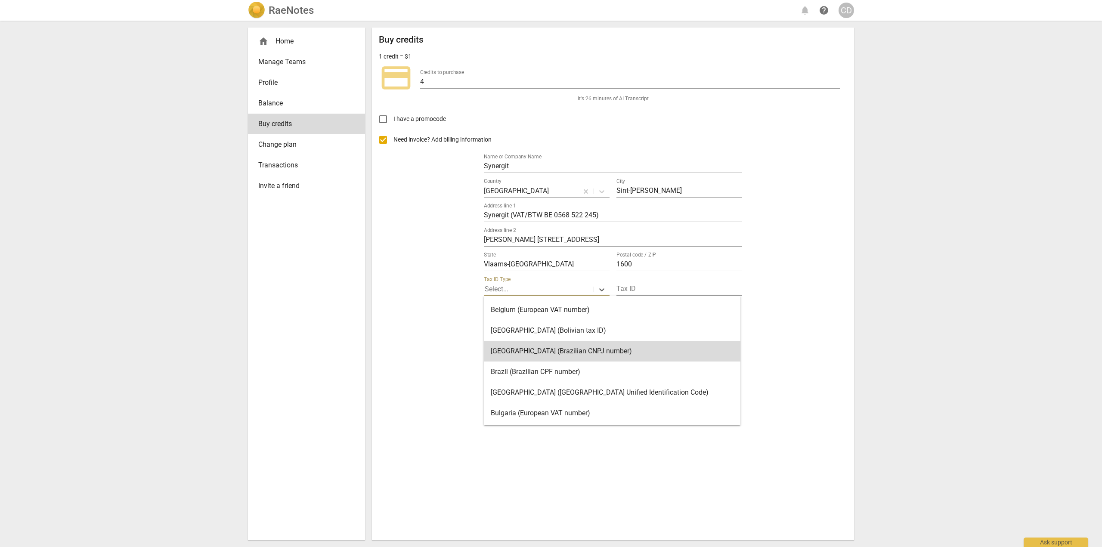
scroll to position [86, 0]
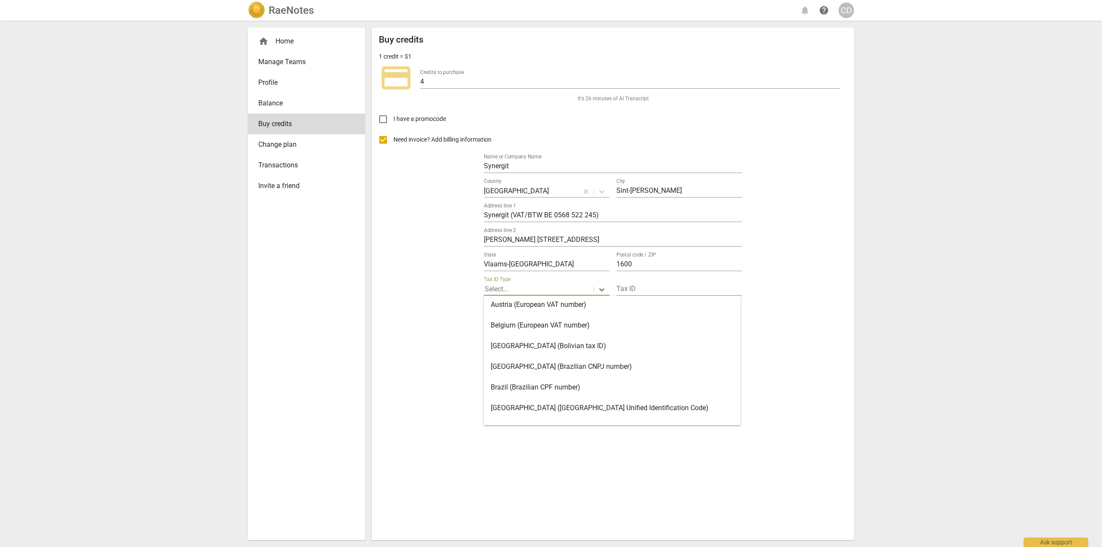
click at [514, 322] on div "Belgium (European VAT number)" at bounding box center [612, 325] width 257 height 21
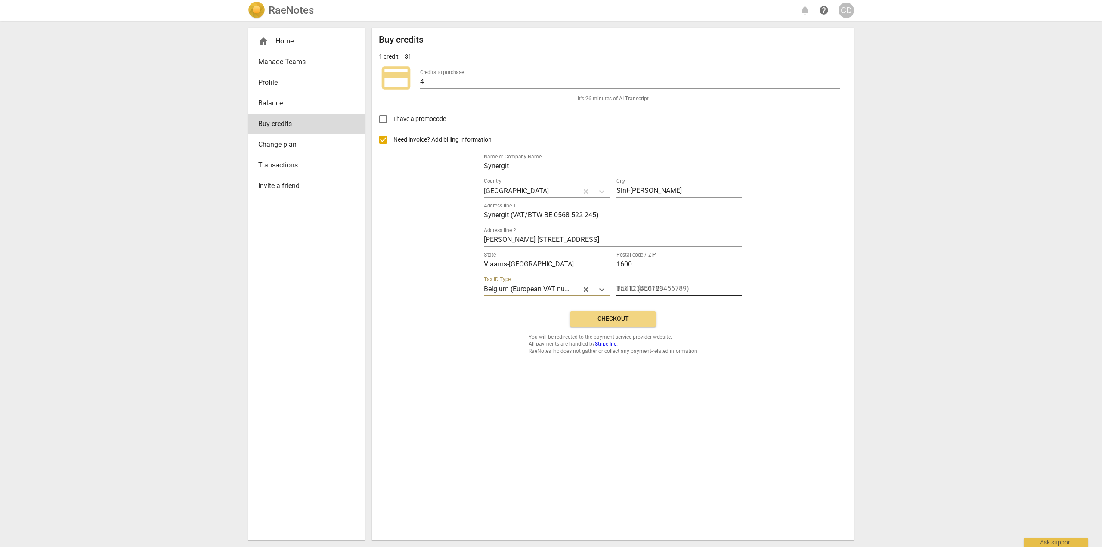
click at [639, 291] on input "text" at bounding box center [679, 289] width 126 height 12
paste input "BE 0568 522 245)"
type input "BE0568522245"
click at [437, 83] on input "4" at bounding box center [630, 82] width 420 height 12
type input "4"
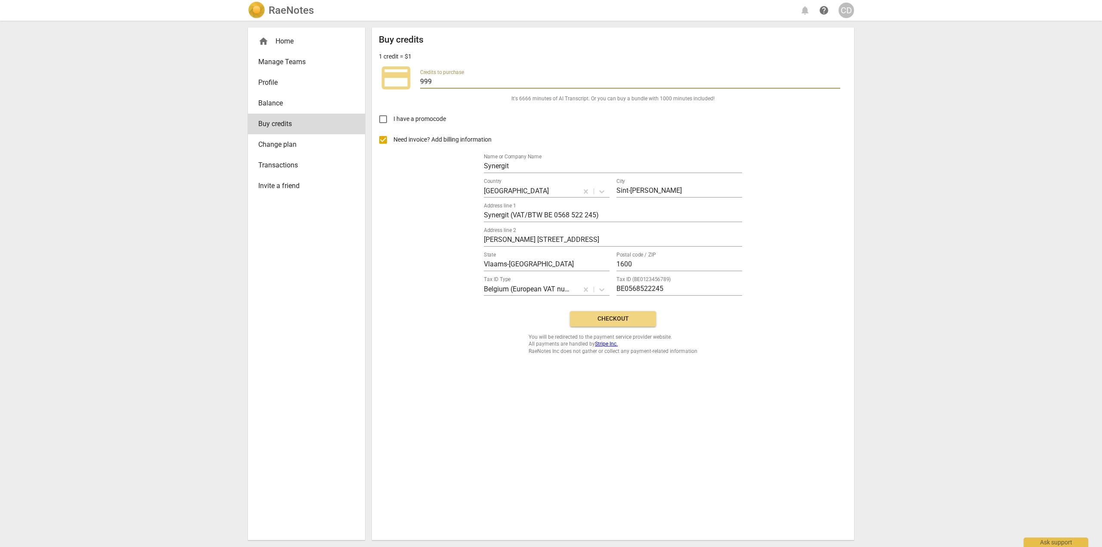
click at [837, 83] on input "999" at bounding box center [630, 82] width 420 height 12
click at [837, 78] on input "1000" at bounding box center [630, 82] width 420 height 12
click at [587, 74] on div "Credits to purchase 1000" at bounding box center [630, 78] width 420 height 19
click at [591, 82] on input "1000" at bounding box center [630, 82] width 420 height 12
type input "100"
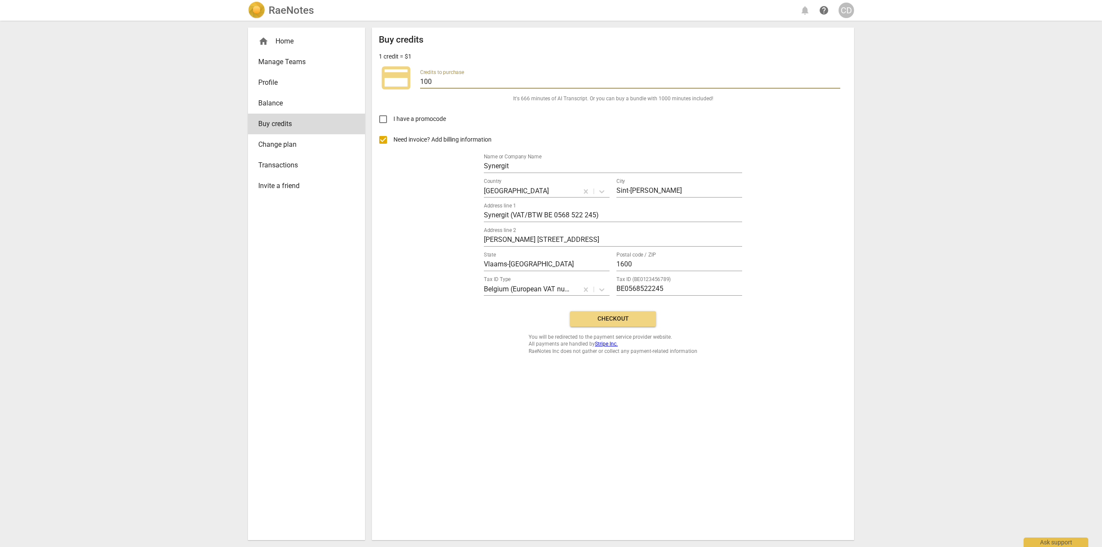
click at [299, 148] on span "Change plan" at bounding box center [303, 144] width 90 height 10
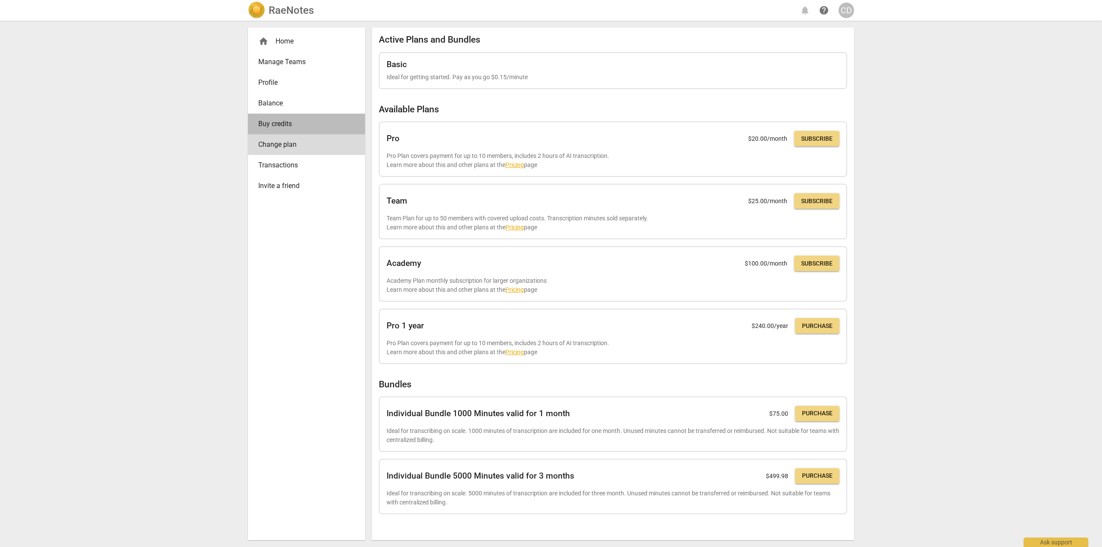
click at [272, 126] on span "Buy credits" at bounding box center [303, 124] width 90 height 10
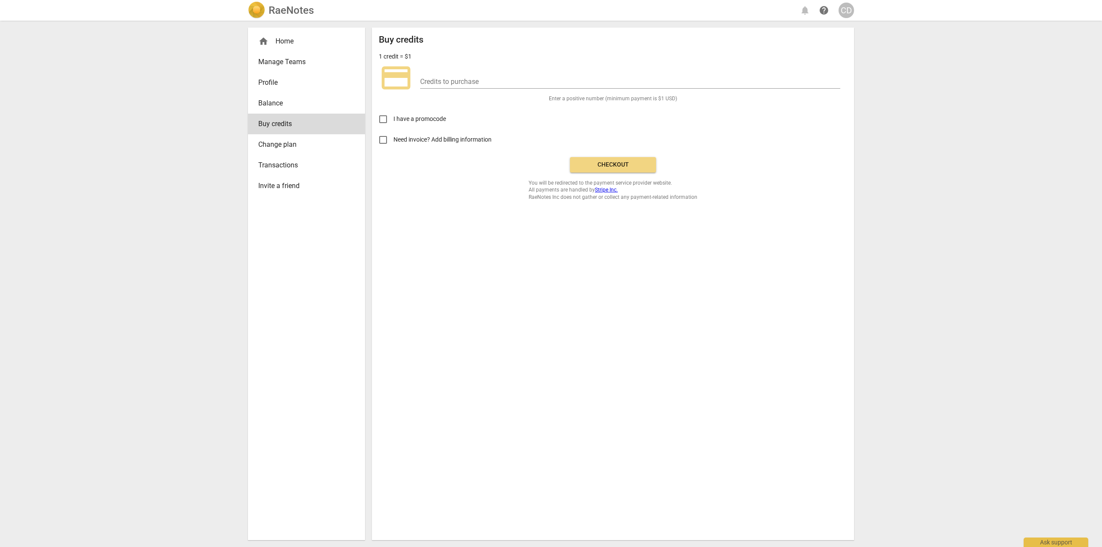
click at [384, 138] on input "Need invoice? Add billing information" at bounding box center [383, 140] width 21 height 21
checkbox input "true"
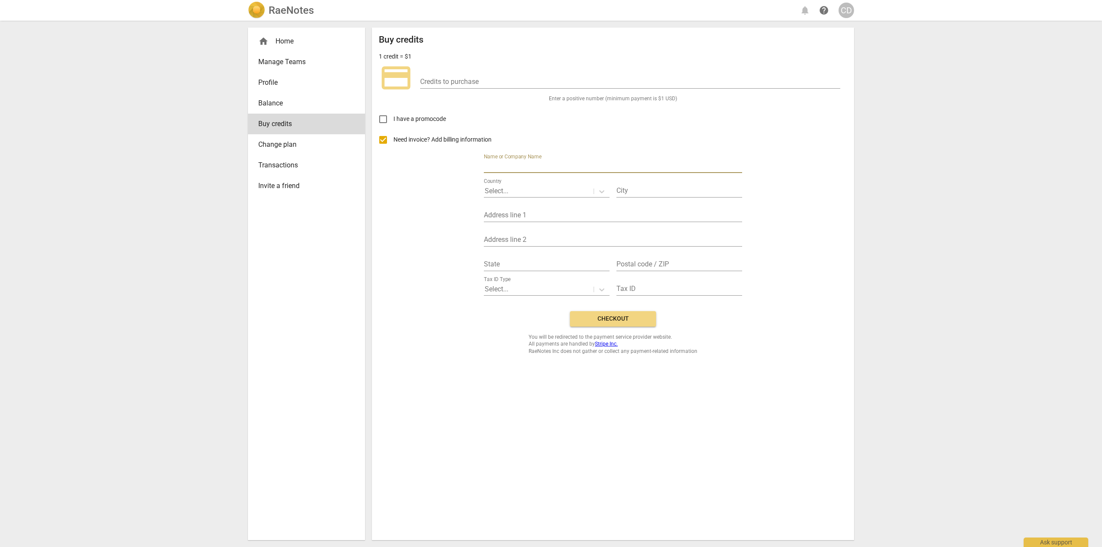
click at [592, 169] on input "text" at bounding box center [613, 167] width 258 height 12
type input "Synergit bvba/sprl"
type input "Sint-Pieters-Leeuw"
type input "Synergit (VAT/BTW BE 0568 522 245)"
type input "J.B. Wautersstraat, 48"
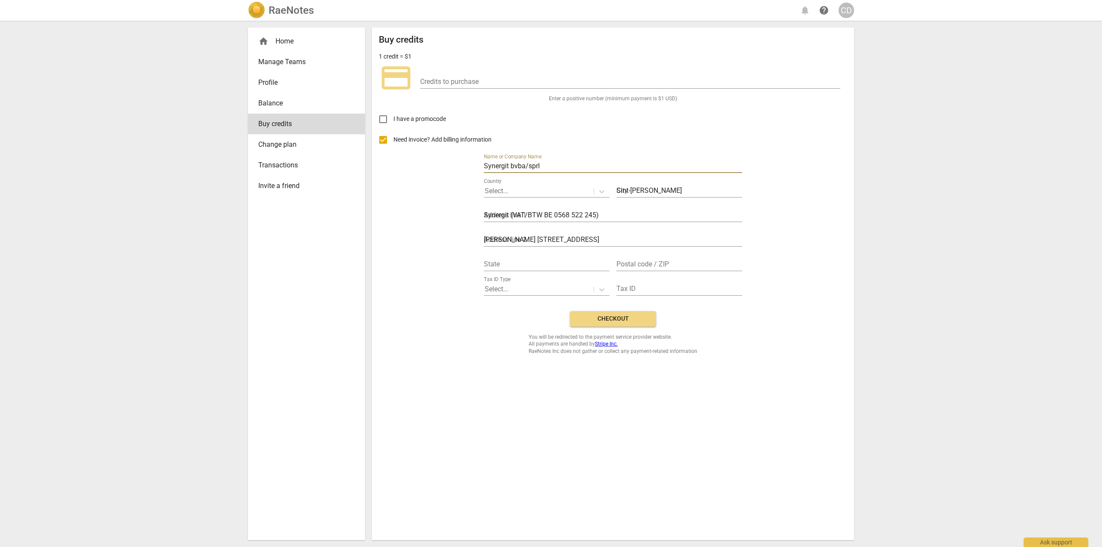
type input "Vlaams-Brabant"
type input "1600"
click at [550, 165] on input "Synergit bvba/sprl" at bounding box center [613, 167] width 258 height 12
type input "Synergit"
click at [503, 192] on p "Select..." at bounding box center [497, 191] width 24 height 10
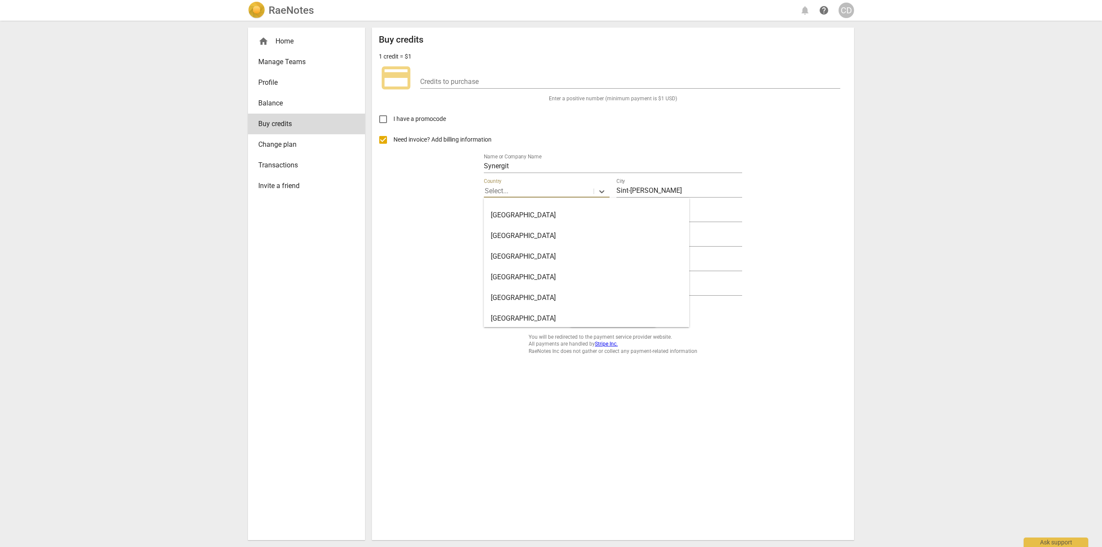
scroll to position [430, 0]
click at [502, 216] on div "Belgium" at bounding box center [586, 213] width 205 height 21
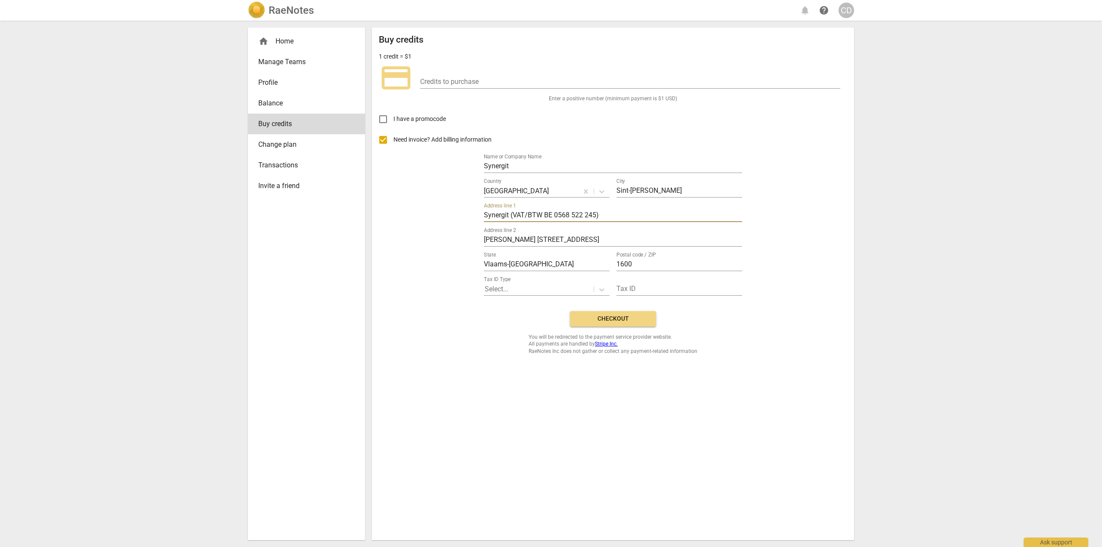
drag, startPoint x: 512, startPoint y: 213, endPoint x: 664, endPoint y: 224, distance: 152.3
click at [664, 224] on div "Name or Company Name Synergit Country Belgium City Sint-Pieters-Leeuw Address l…" at bounding box center [613, 223] width 258 height 147
type input "Synergit"
drag, startPoint x: 555, startPoint y: 237, endPoint x: 471, endPoint y: 239, distance: 84.0
click at [471, 239] on div "Need invoice? Add billing information Name or Company Name Synergit Country Bel…" at bounding box center [613, 217] width 468 height 175
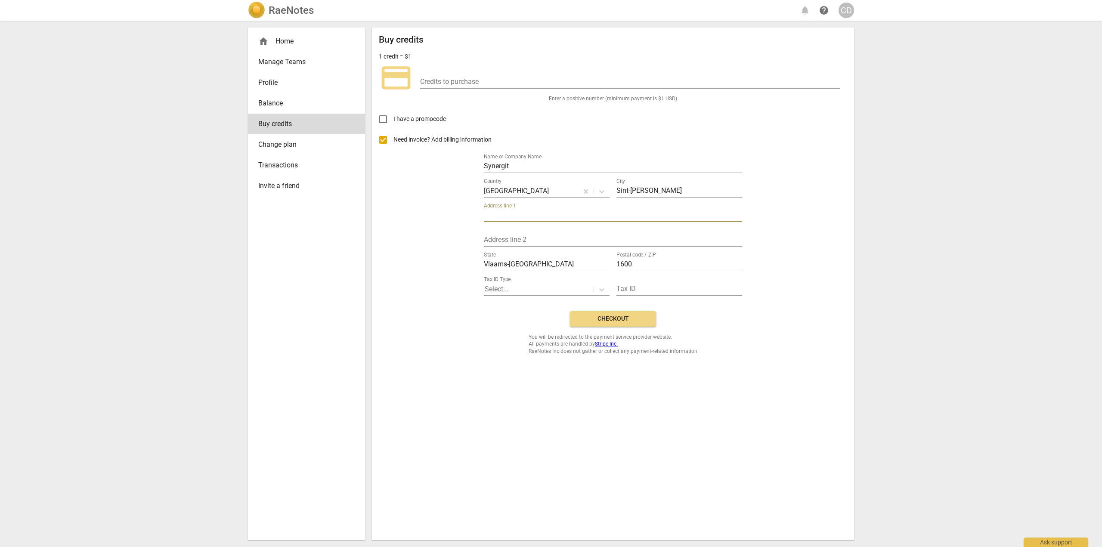
click at [498, 210] on input "text" at bounding box center [613, 216] width 258 height 12
paste input "J.B. Wautersstraat, 48"
type input "J.B. Wautersstraat, 48"
click at [476, 241] on div "Need invoice? Add billing information Name or Company Name Synergit Country Bel…" at bounding box center [613, 217] width 468 height 175
click at [523, 290] on div at bounding box center [539, 289] width 108 height 10
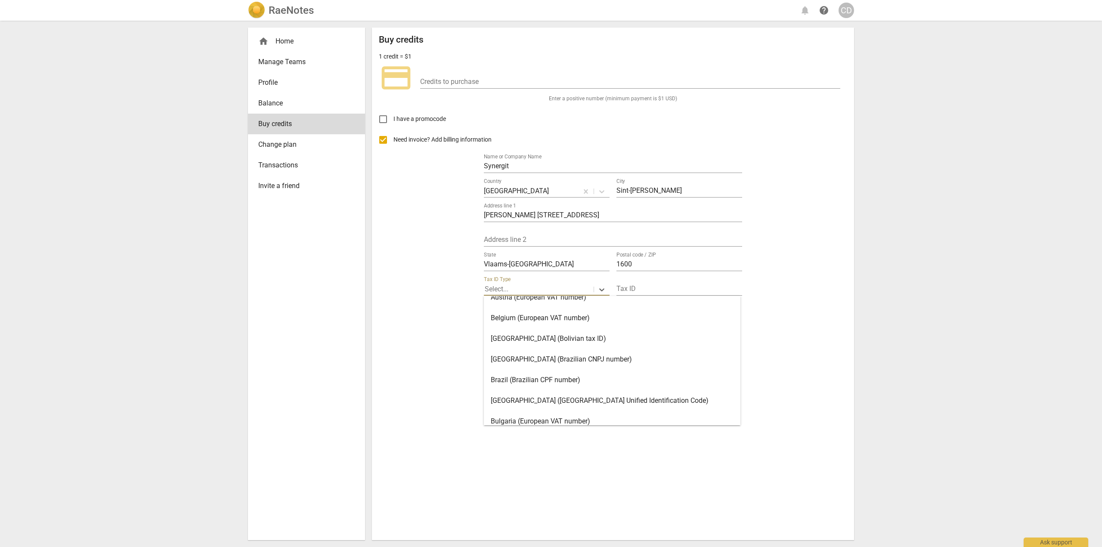
scroll to position [86, 0]
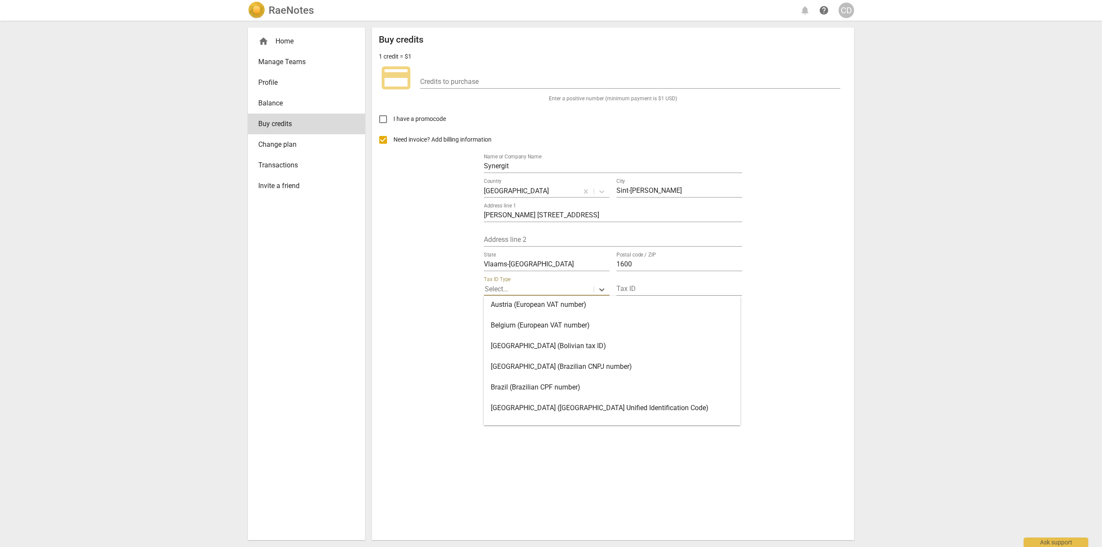
click at [532, 321] on div "Belgium (European VAT number)" at bounding box center [612, 325] width 257 height 21
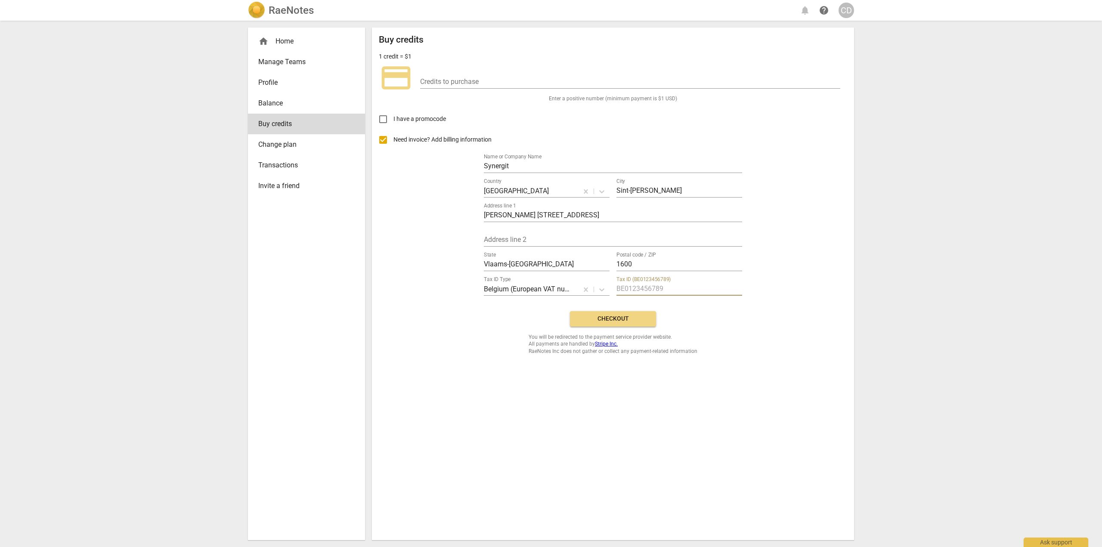
click at [656, 284] on input "text" at bounding box center [679, 289] width 126 height 12
type input "BE0568522245"
click at [495, 80] on input "number" at bounding box center [630, 82] width 420 height 12
type input "1"
type input "5"
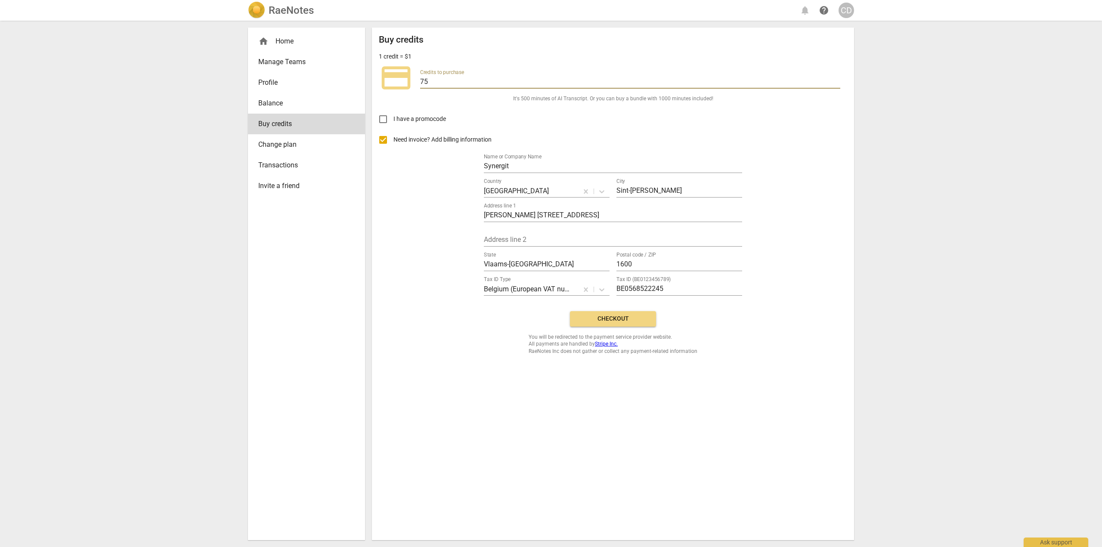
type input "75"
click at [632, 322] on span "Checkout" at bounding box center [613, 319] width 72 height 9
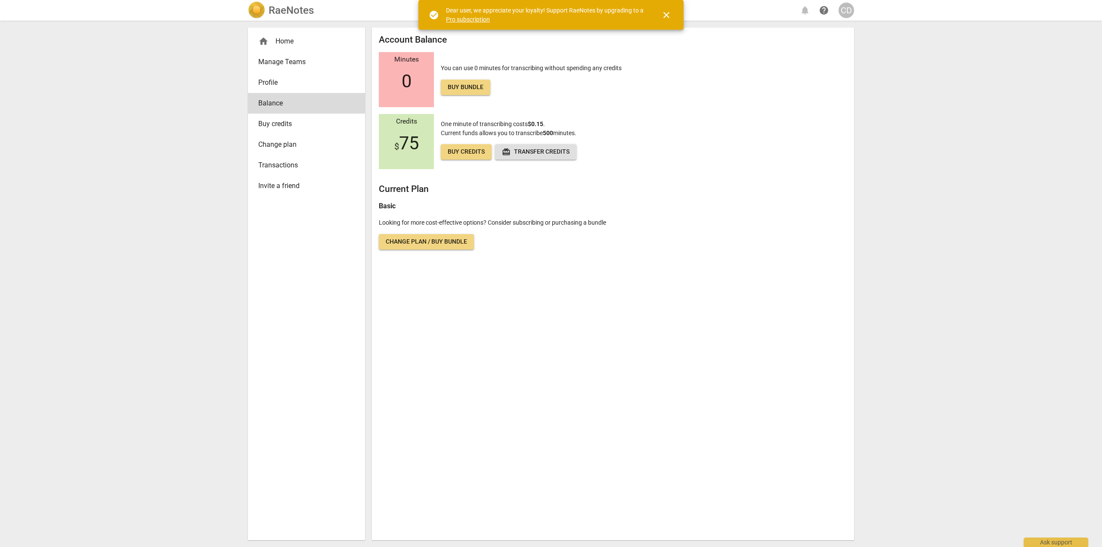
click at [666, 16] on span "close" at bounding box center [666, 15] width 10 height 10
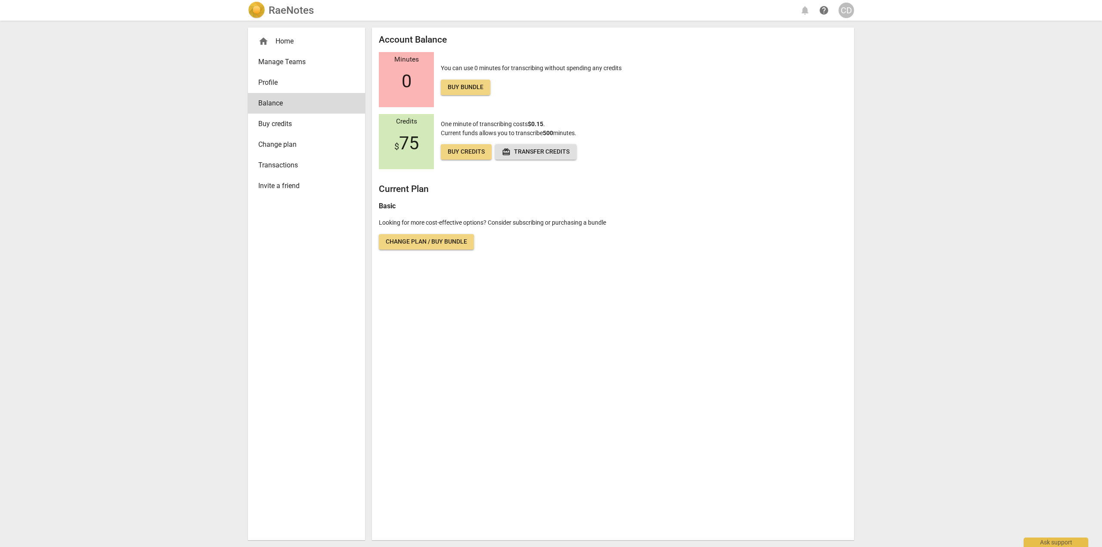
click at [289, 41] on div "home Home" at bounding box center [303, 41] width 90 height 10
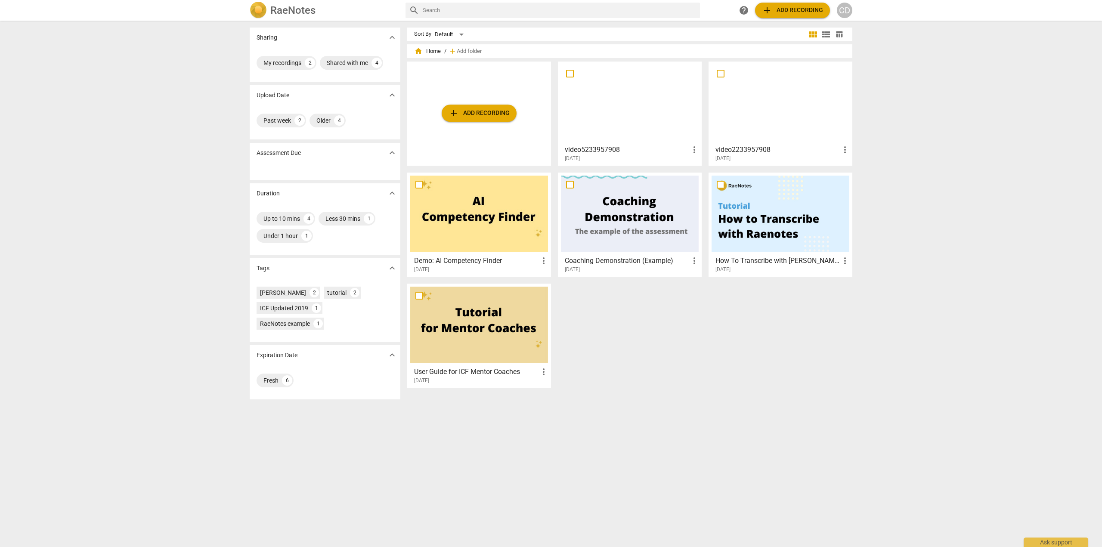
click at [631, 104] on div at bounding box center [630, 103] width 138 height 76
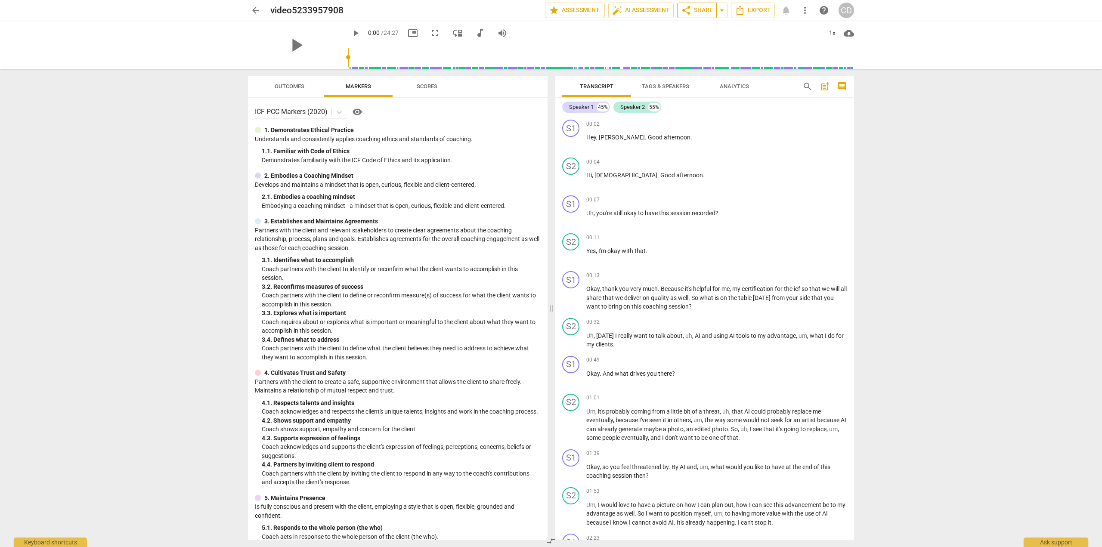
click at [700, 10] on span "share Share" at bounding box center [697, 10] width 32 height 10
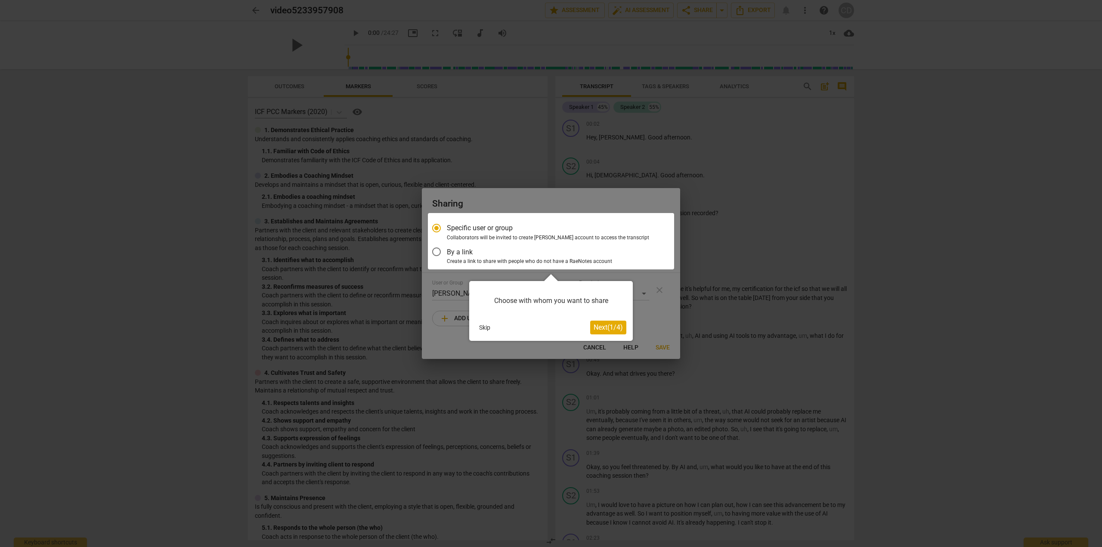
click at [598, 325] on span "Next ( 1 / 4 )" at bounding box center [608, 327] width 29 height 8
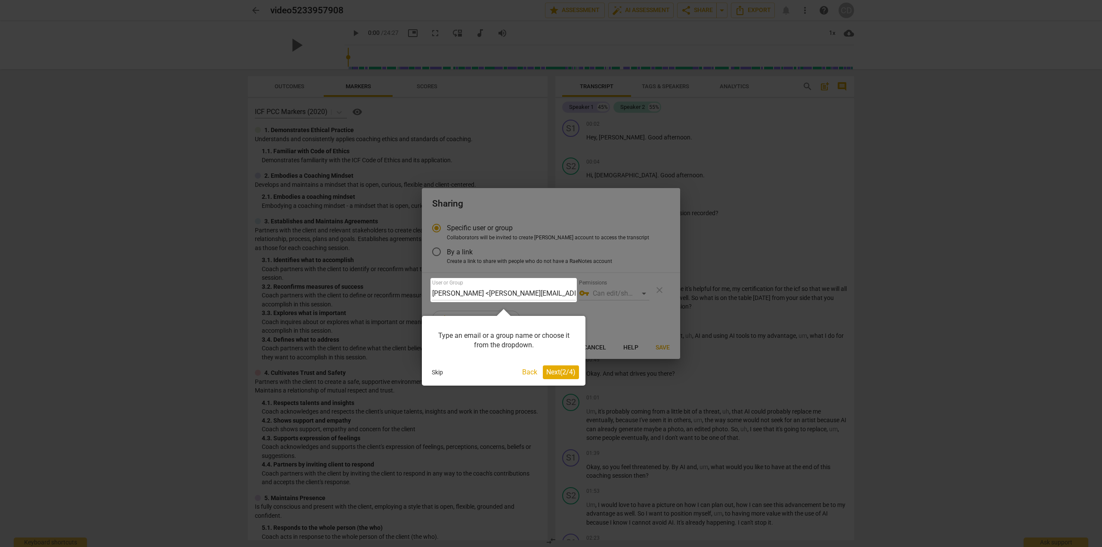
click at [535, 294] on div at bounding box center [503, 290] width 146 height 24
click at [439, 291] on div at bounding box center [503, 290] width 146 height 24
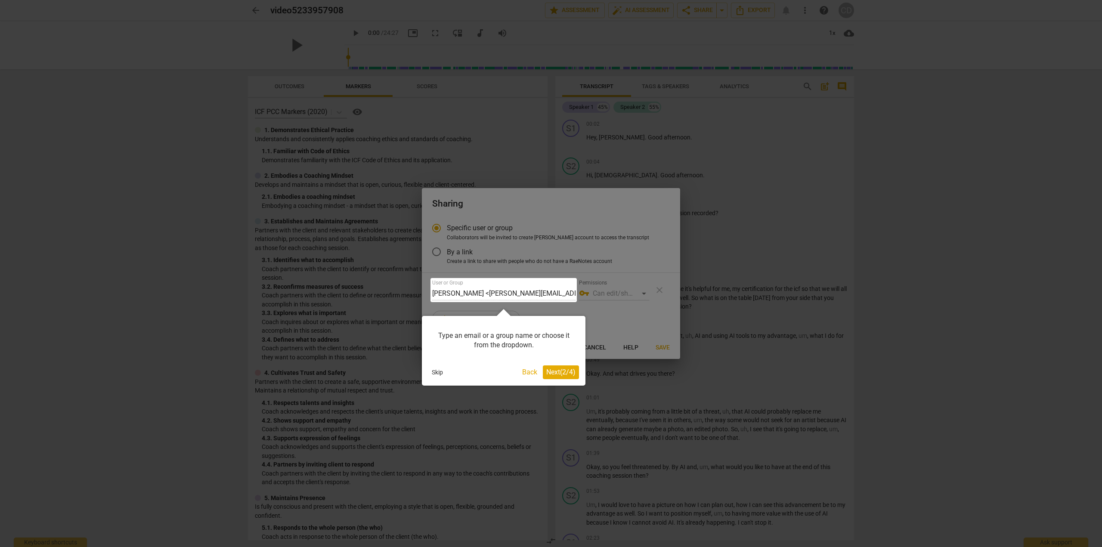
click at [478, 294] on div at bounding box center [503, 290] width 146 height 24
click at [546, 372] on span "Next ( 2 / 4 )" at bounding box center [560, 372] width 29 height 8
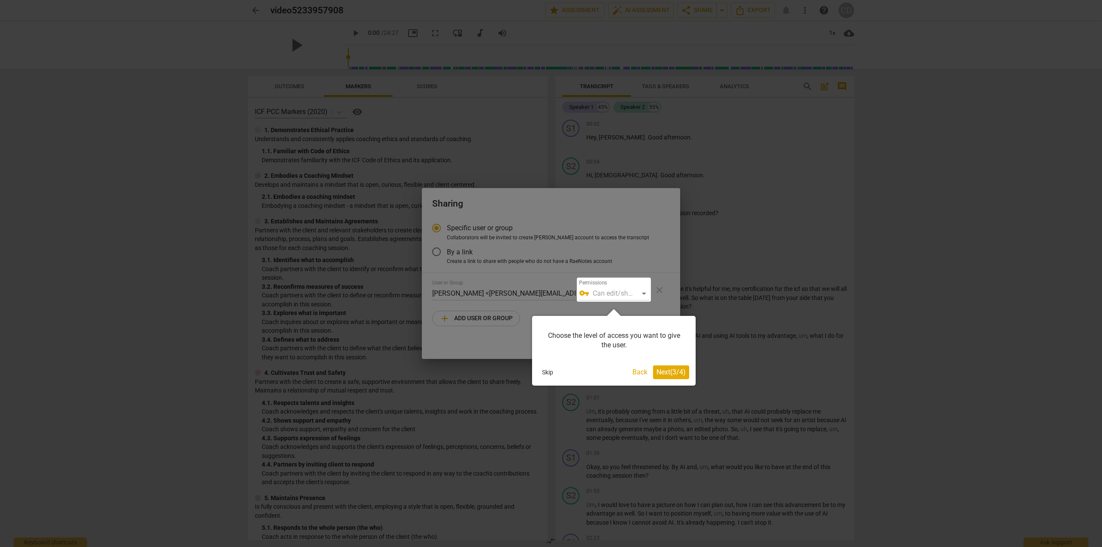
click at [666, 370] on span "Next ( 3 / 4 )" at bounding box center [670, 372] width 29 height 8
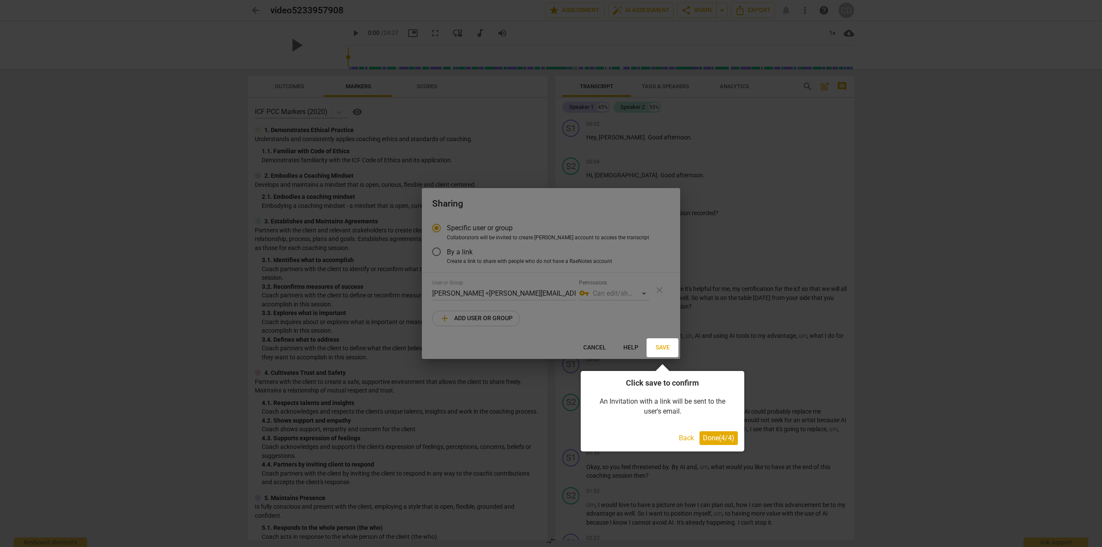
click at [707, 437] on span "Done ( 4 / 4 )" at bounding box center [718, 438] width 31 height 8
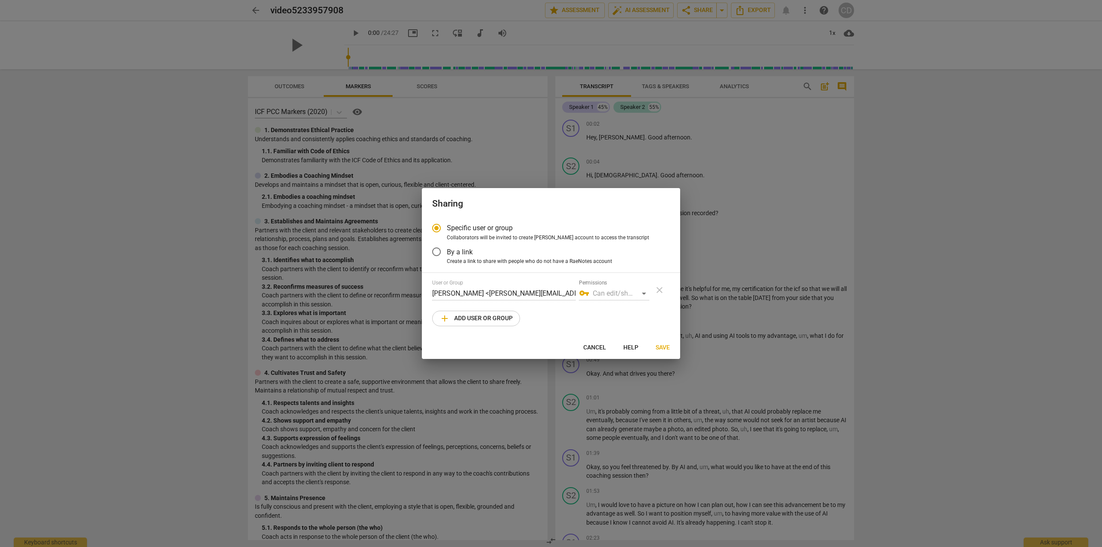
click at [469, 314] on span "add Add user or group" at bounding box center [475, 318] width 73 height 10
radio input "false"
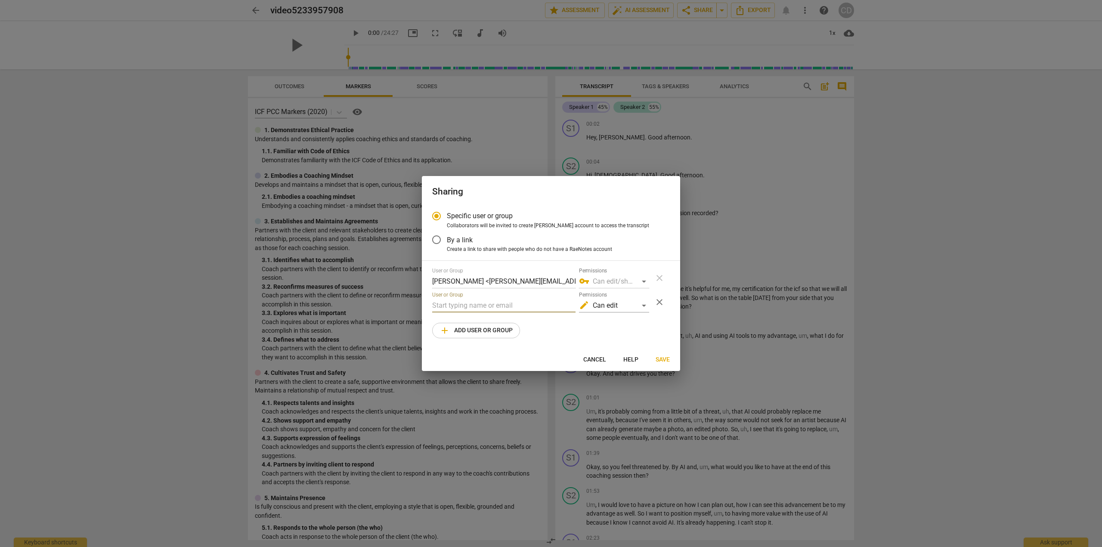
click at [470, 308] on input "text" at bounding box center [503, 306] width 143 height 14
paste input "[PERSON_NAME] <[EMAIL_ADDRESS][PERSON_NAME][DOMAIN_NAME]>"
type input "[PERSON_NAME] <[EMAIL_ADDRESS][PERSON_NAME][DOMAIN_NAME]>"
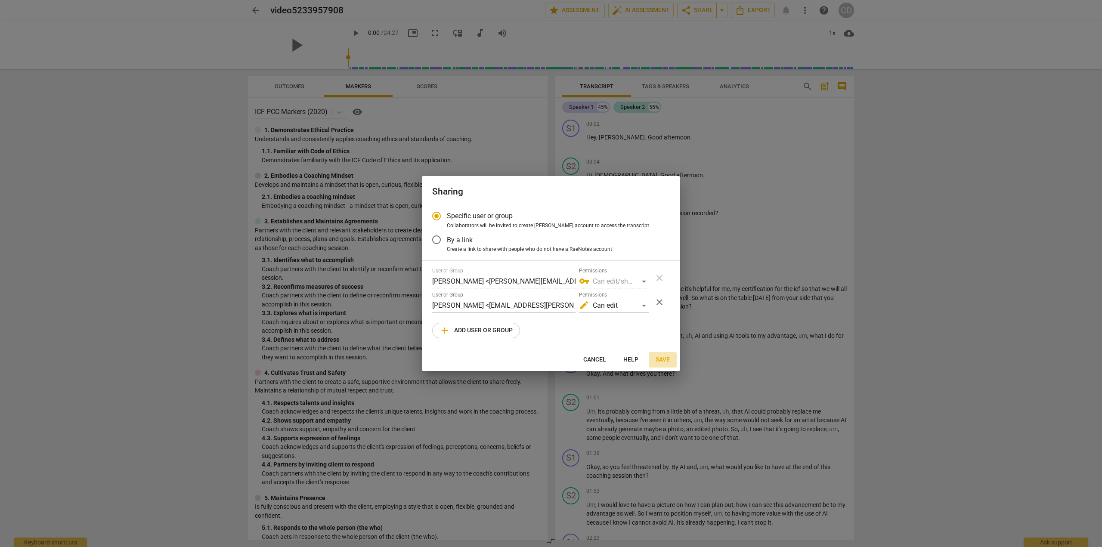
click at [663, 355] on button "Save" at bounding box center [663, 359] width 28 height 15
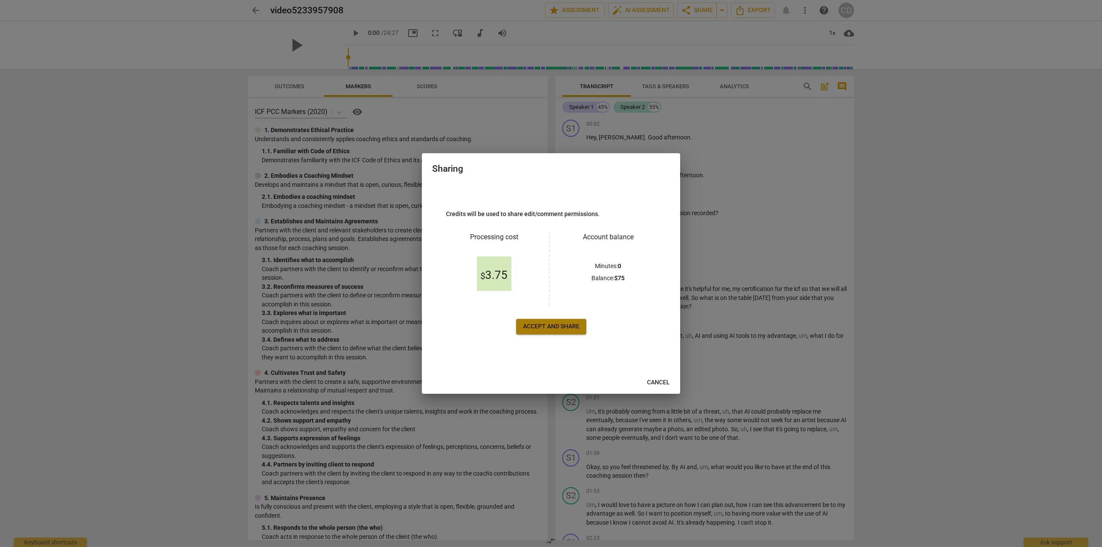
click at [541, 326] on span "Accept and share" at bounding box center [551, 326] width 56 height 9
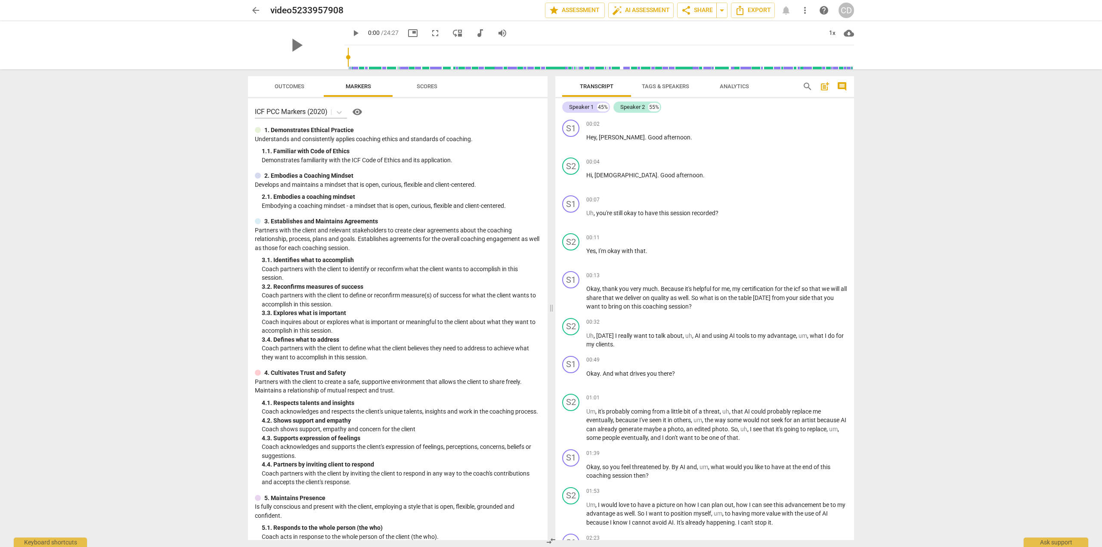
click at [253, 11] on span "arrow_back" at bounding box center [255, 10] width 10 height 10
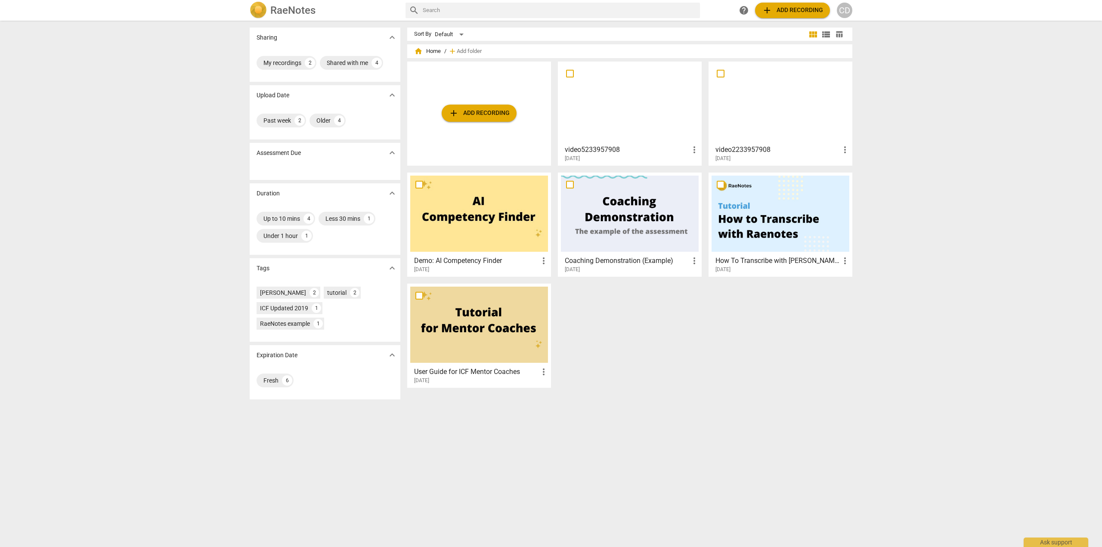
click at [736, 92] on div at bounding box center [780, 103] width 138 height 76
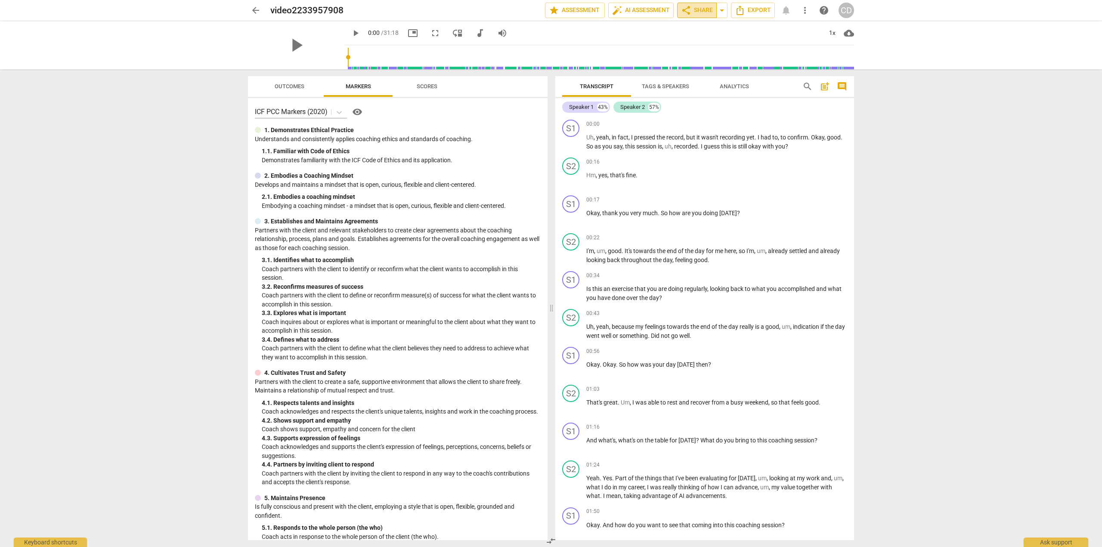
click at [704, 11] on span "share Share" at bounding box center [697, 10] width 32 height 10
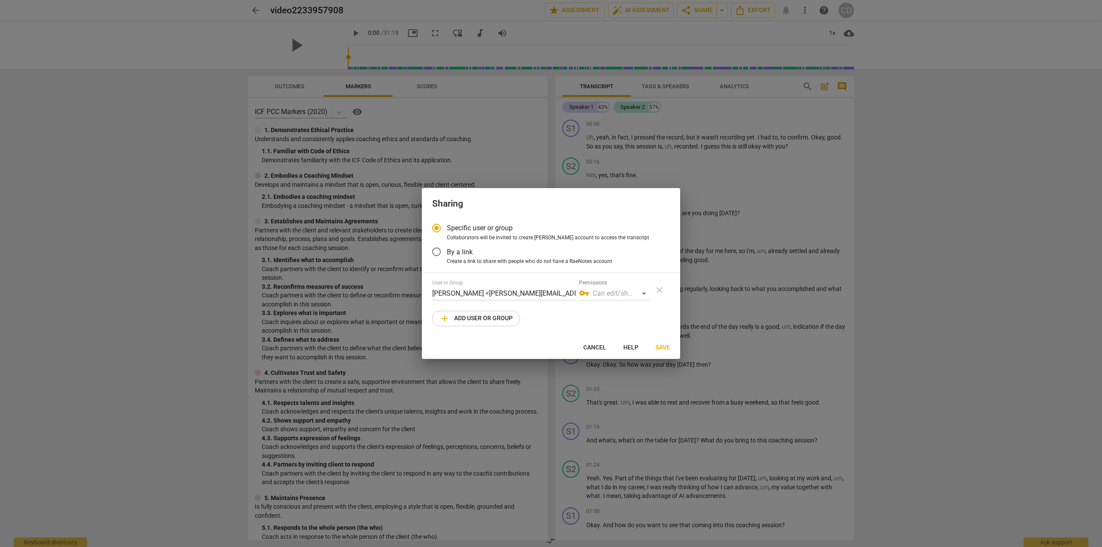
click at [479, 319] on span "add Add user or group" at bounding box center [475, 318] width 73 height 10
radio input "false"
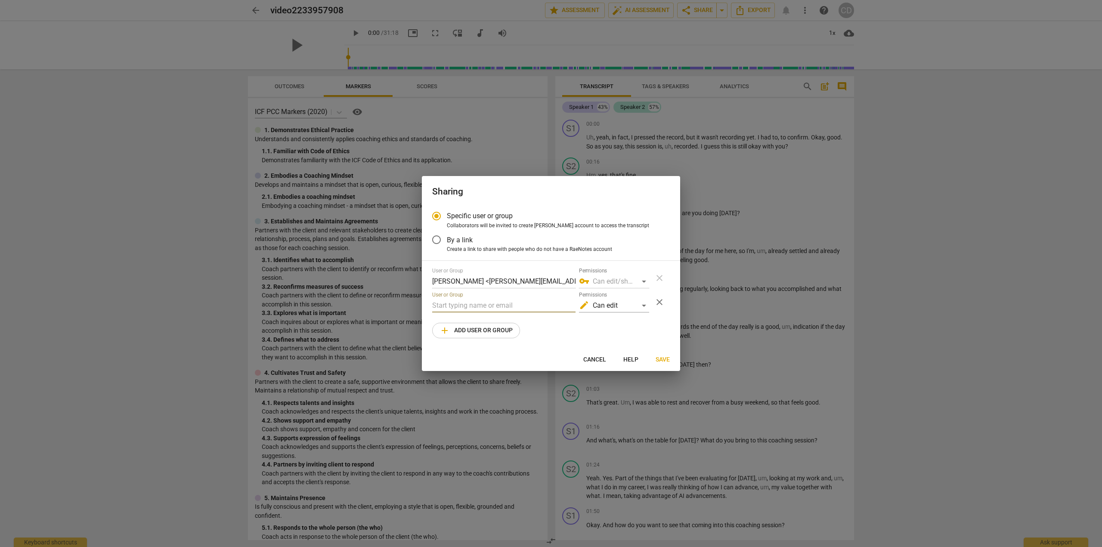
drag, startPoint x: 488, startPoint y: 301, endPoint x: 494, endPoint y: 304, distance: 6.6
click at [488, 301] on input "text" at bounding box center [503, 306] width 143 height 14
paste input "[PERSON_NAME] <[EMAIL_ADDRESS][PERSON_NAME][DOMAIN_NAME]>"
type input "[PERSON_NAME] <[EMAIL_ADDRESS][PERSON_NAME][DOMAIN_NAME]>"
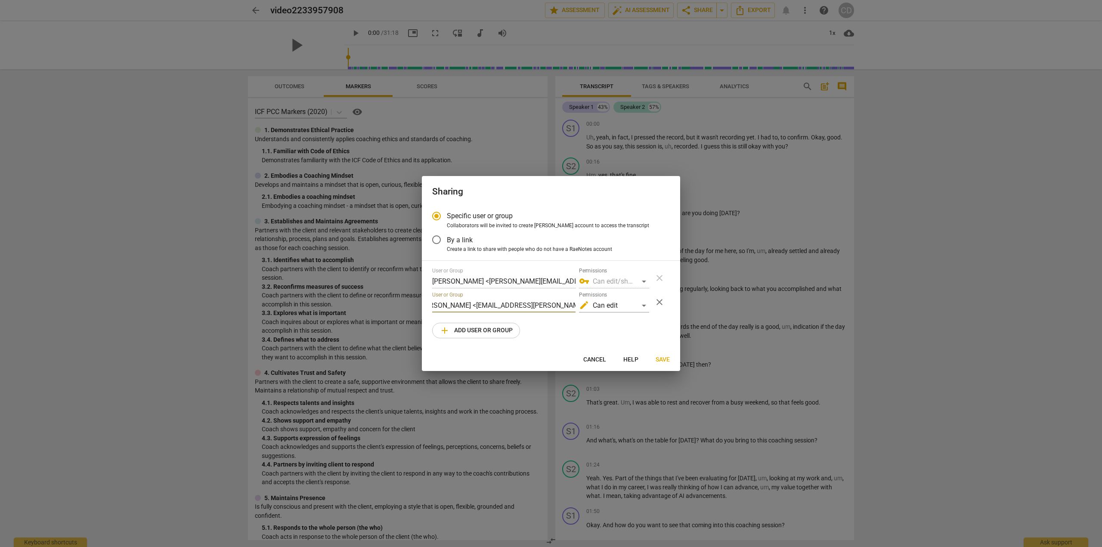
scroll to position [0, 0]
click at [665, 358] on span "Save" at bounding box center [662, 360] width 14 height 9
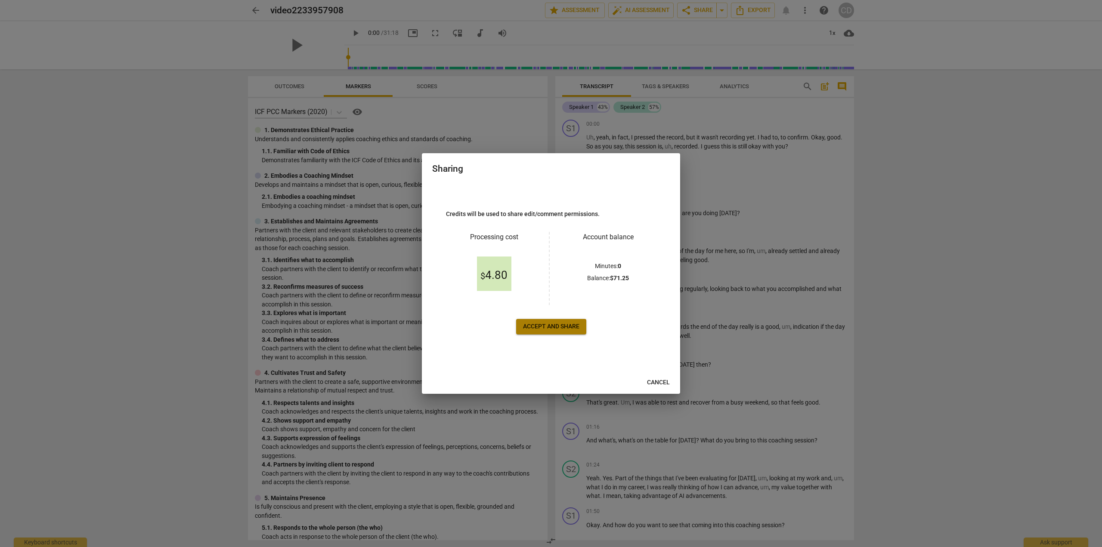
click at [526, 324] on span "Accept and share" at bounding box center [551, 326] width 56 height 9
